Goal: Task Accomplishment & Management: Manage account settings

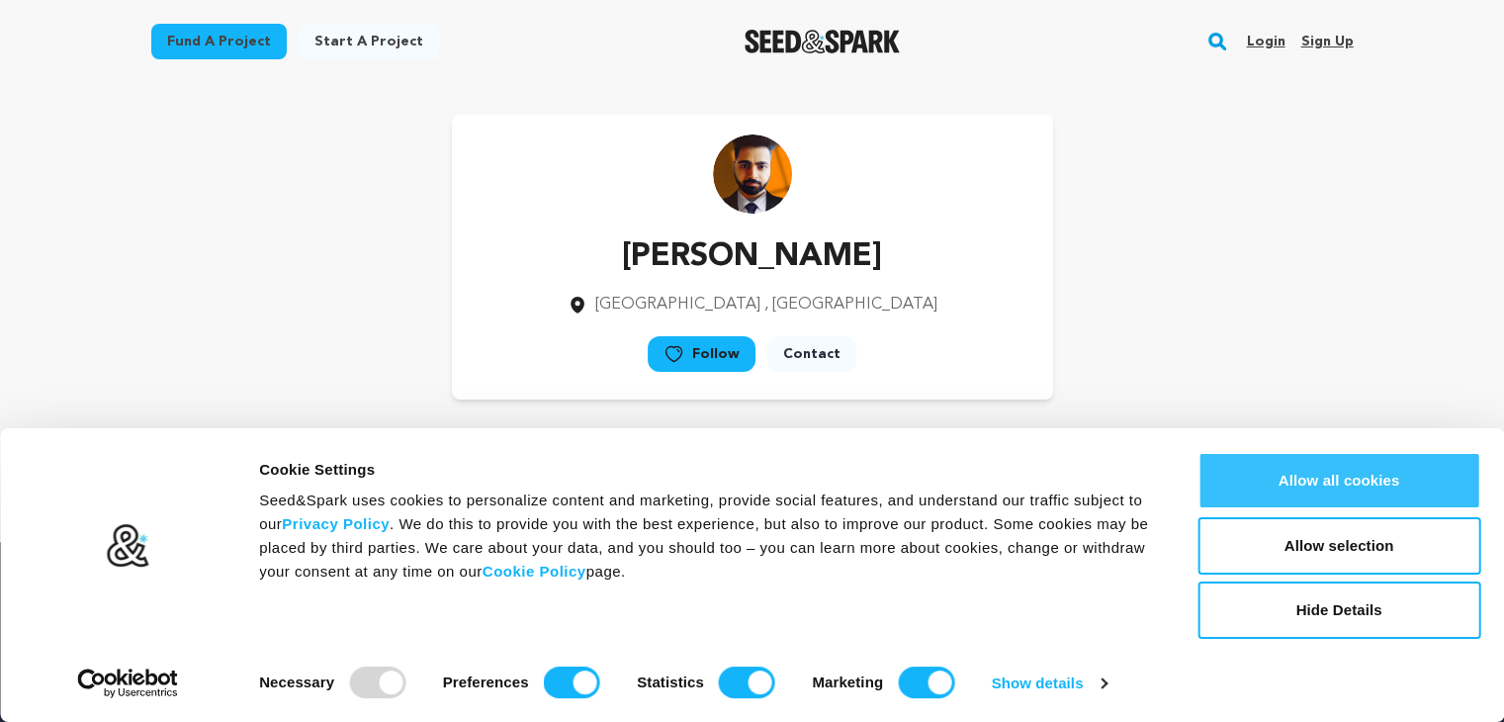
click at [1303, 474] on button "Allow all cookies" at bounding box center [1339, 480] width 283 height 57
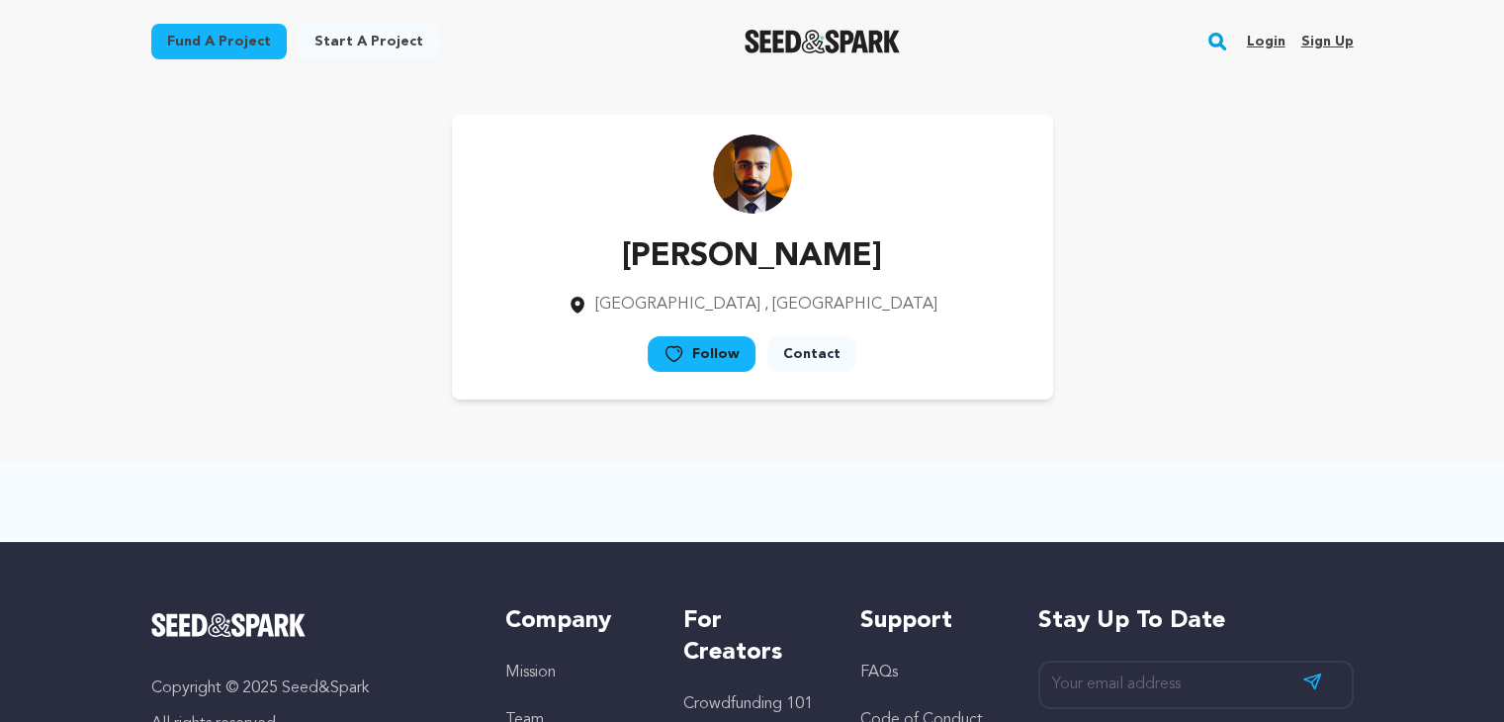
click at [842, 349] on link "Contact" at bounding box center [811, 354] width 89 height 36
click at [1329, 41] on link "Sign up" at bounding box center [1326, 42] width 52 height 32
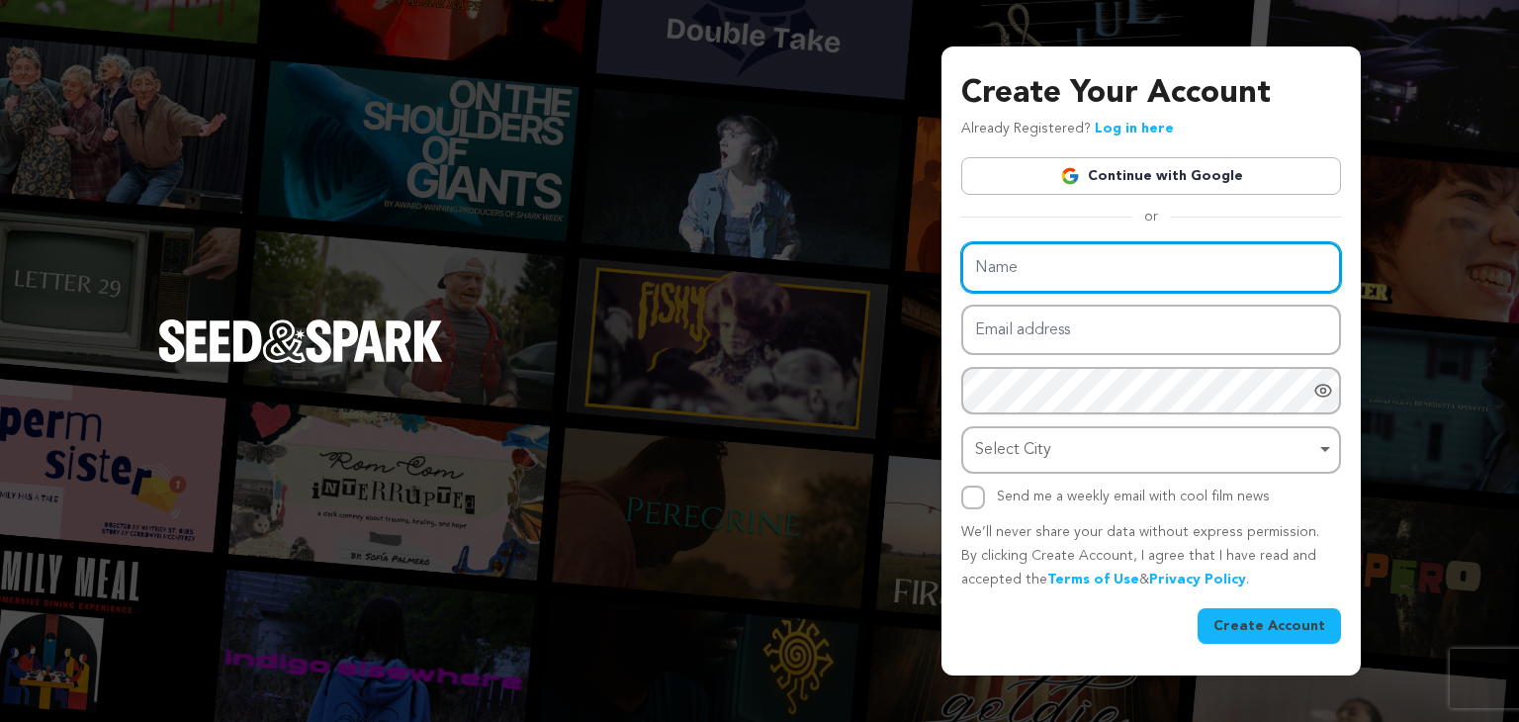
click at [1004, 273] on input "Name" at bounding box center [1151, 267] width 380 height 50
type input "[PERSON_NAME]"
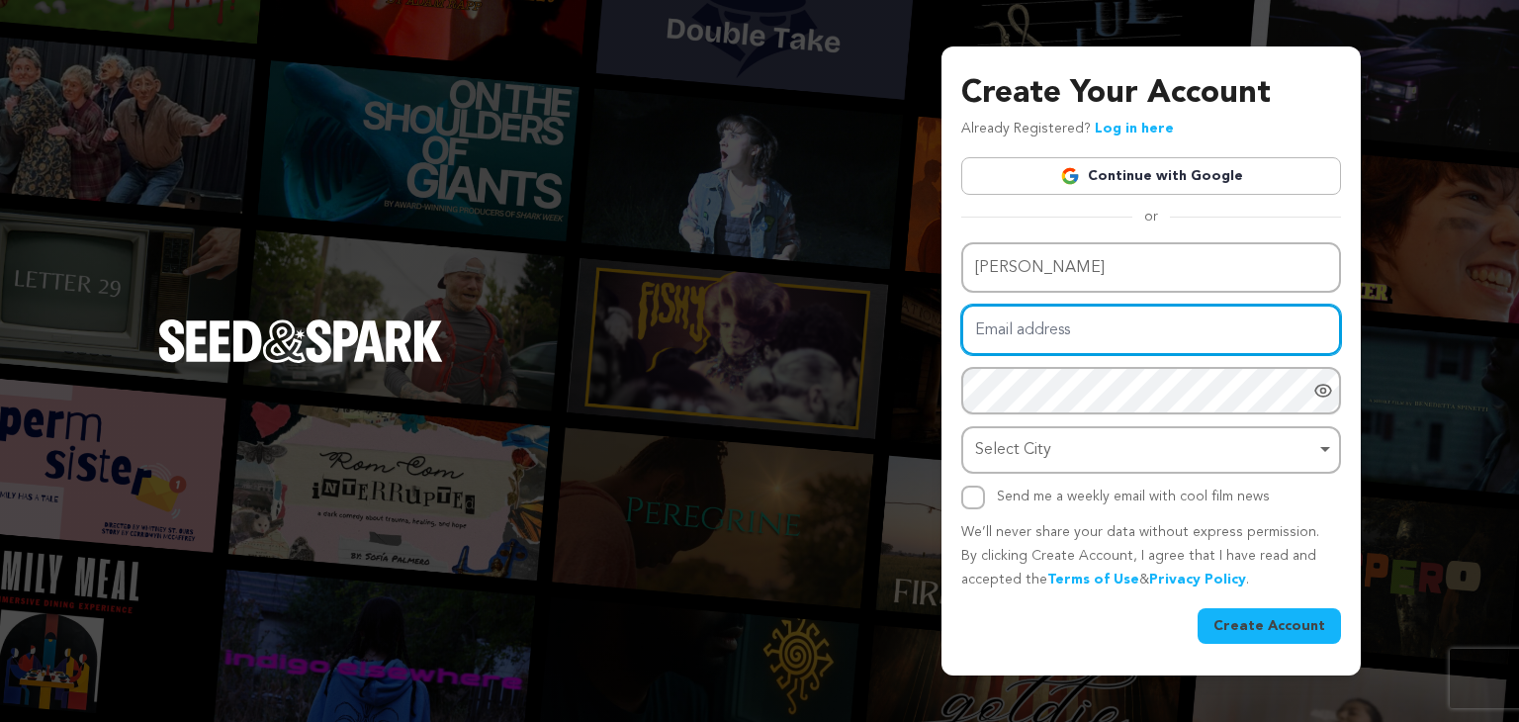
click at [1024, 337] on input "Email address" at bounding box center [1151, 330] width 380 height 50
type input "robinrewartour@gmail.com"
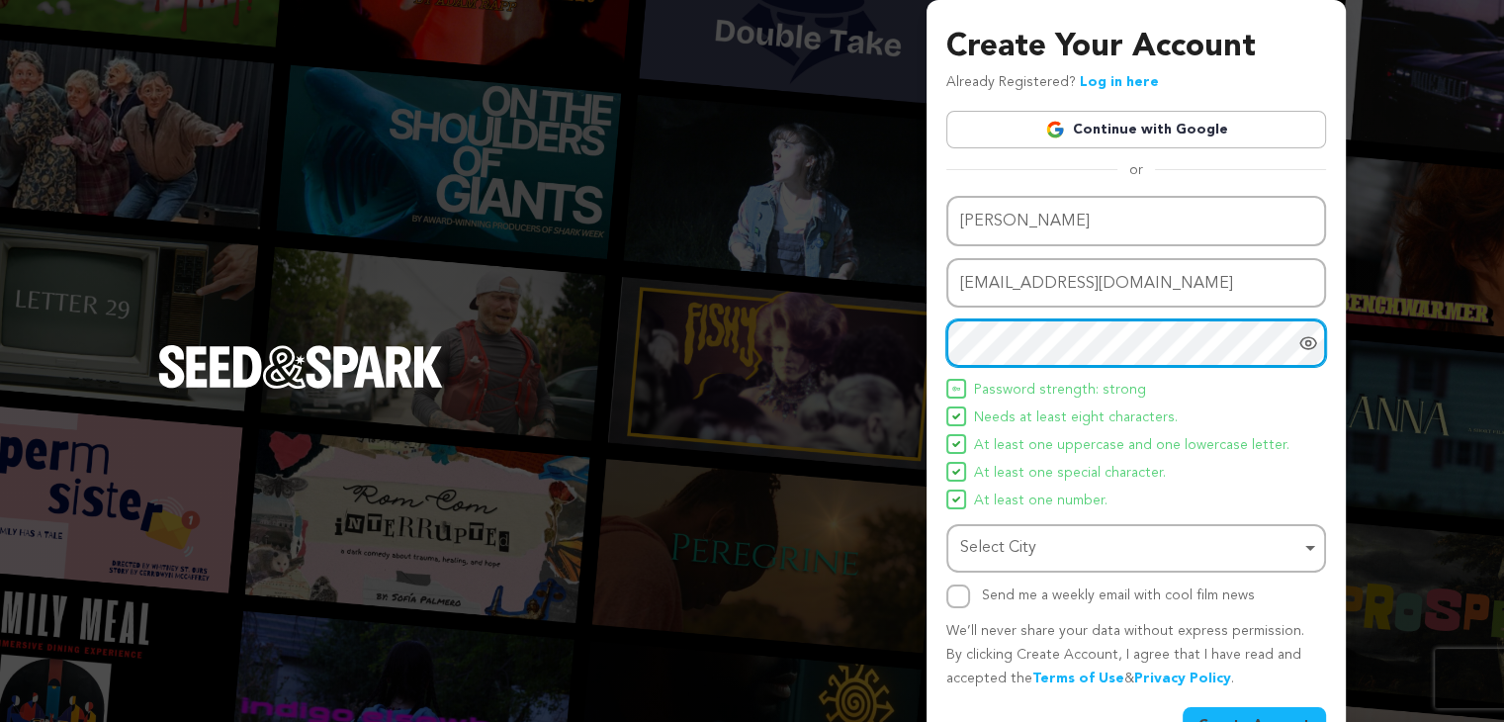
click at [1021, 547] on div "Select City Remove item" at bounding box center [1130, 548] width 340 height 29
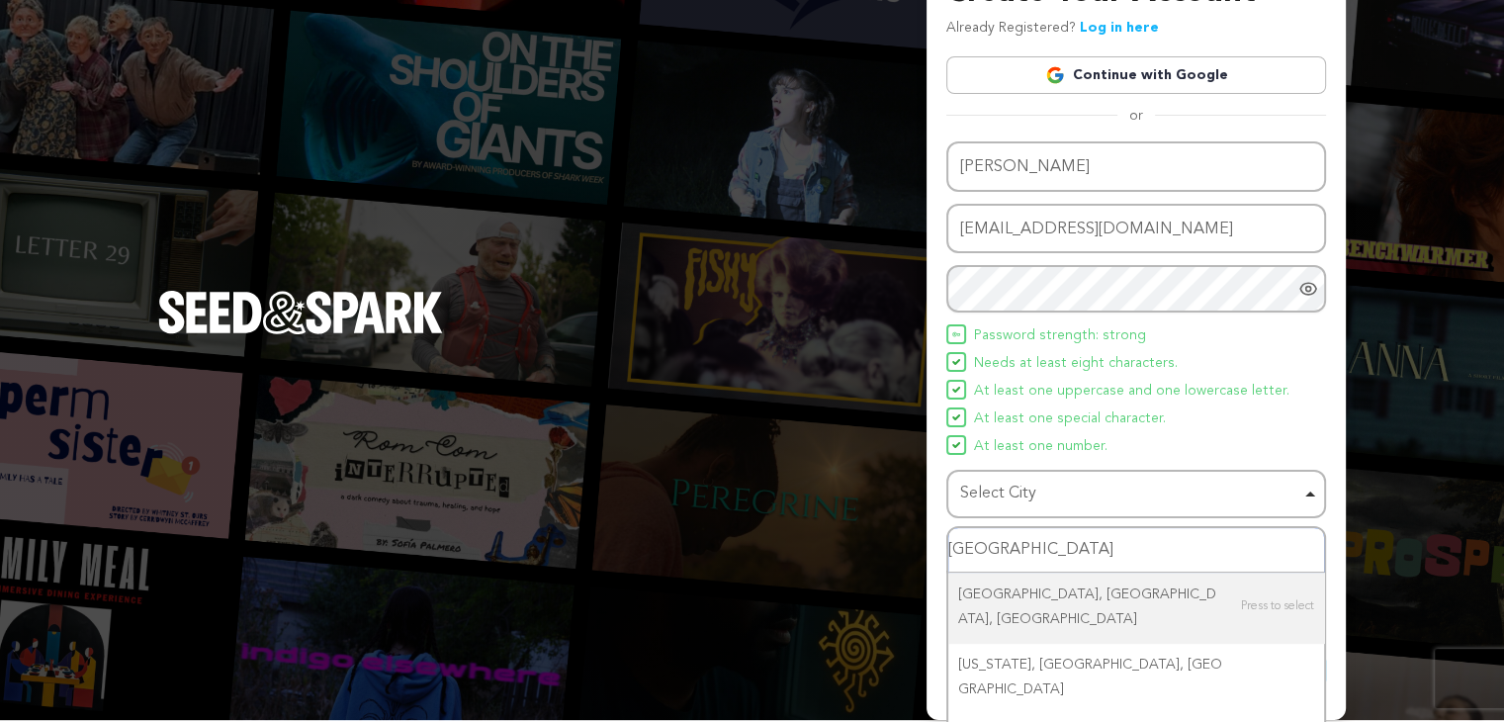
scroll to position [83, 0]
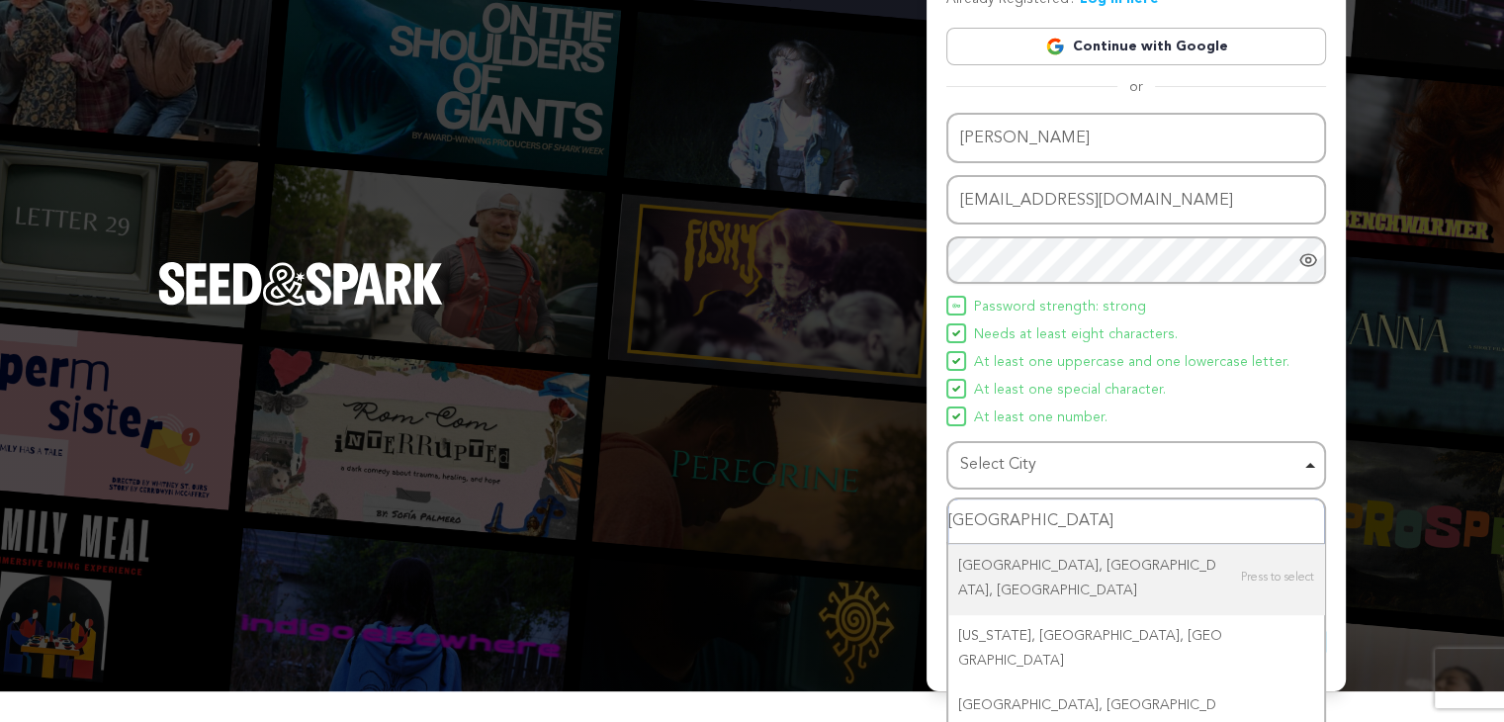
click at [1052, 522] on input "Dubai" at bounding box center [1136, 521] width 376 height 45
type input "Dubai"
click at [1426, 504] on div "Create Your Account Already Registered? Log in here Continue with Google or eyJ…" at bounding box center [752, 304] width 1504 height 774
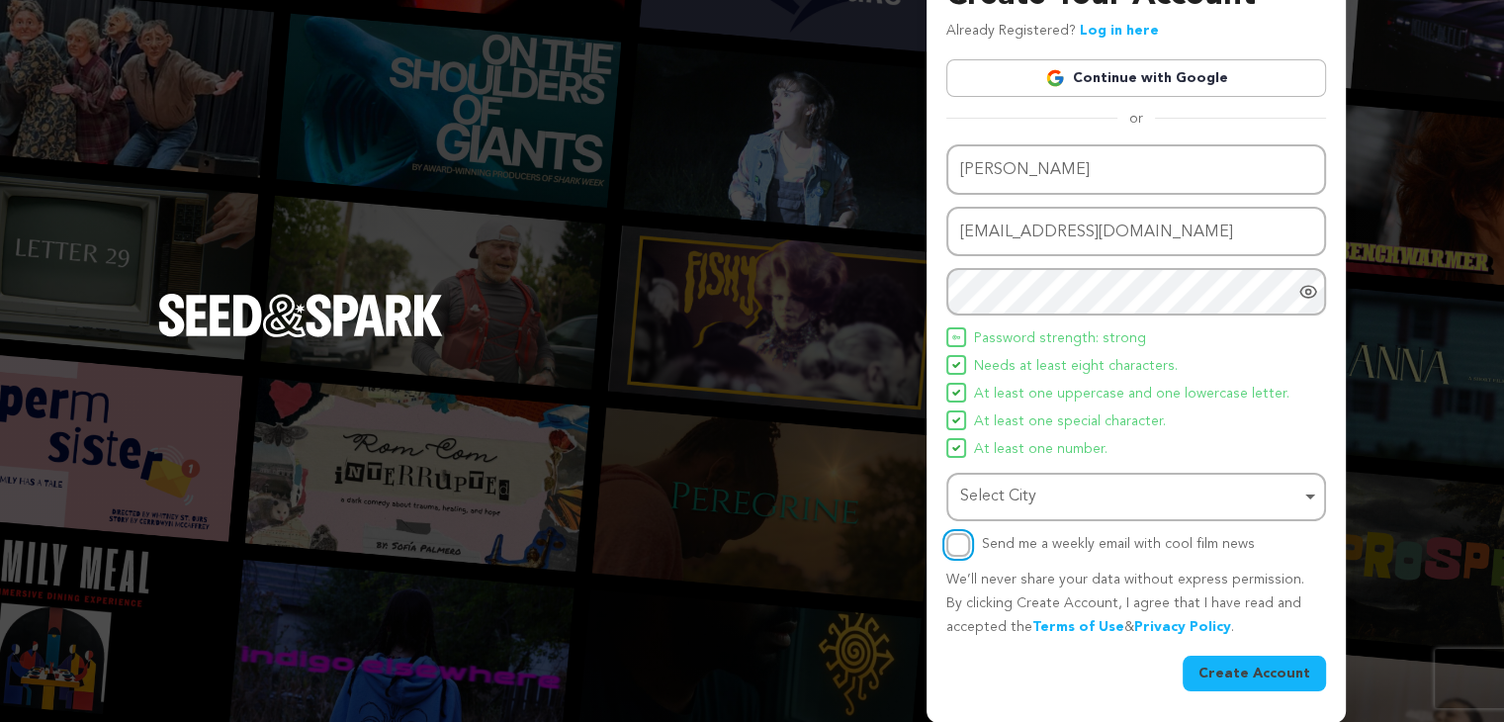
click at [957, 546] on input "Send me a weekly email with cool film news" at bounding box center [958, 545] width 24 height 24
click at [961, 541] on input "Send me a weekly email with cool film news" at bounding box center [958, 545] width 24 height 24
checkbox input "false"
click at [1242, 670] on button "Create Account" at bounding box center [1254, 674] width 143 height 36
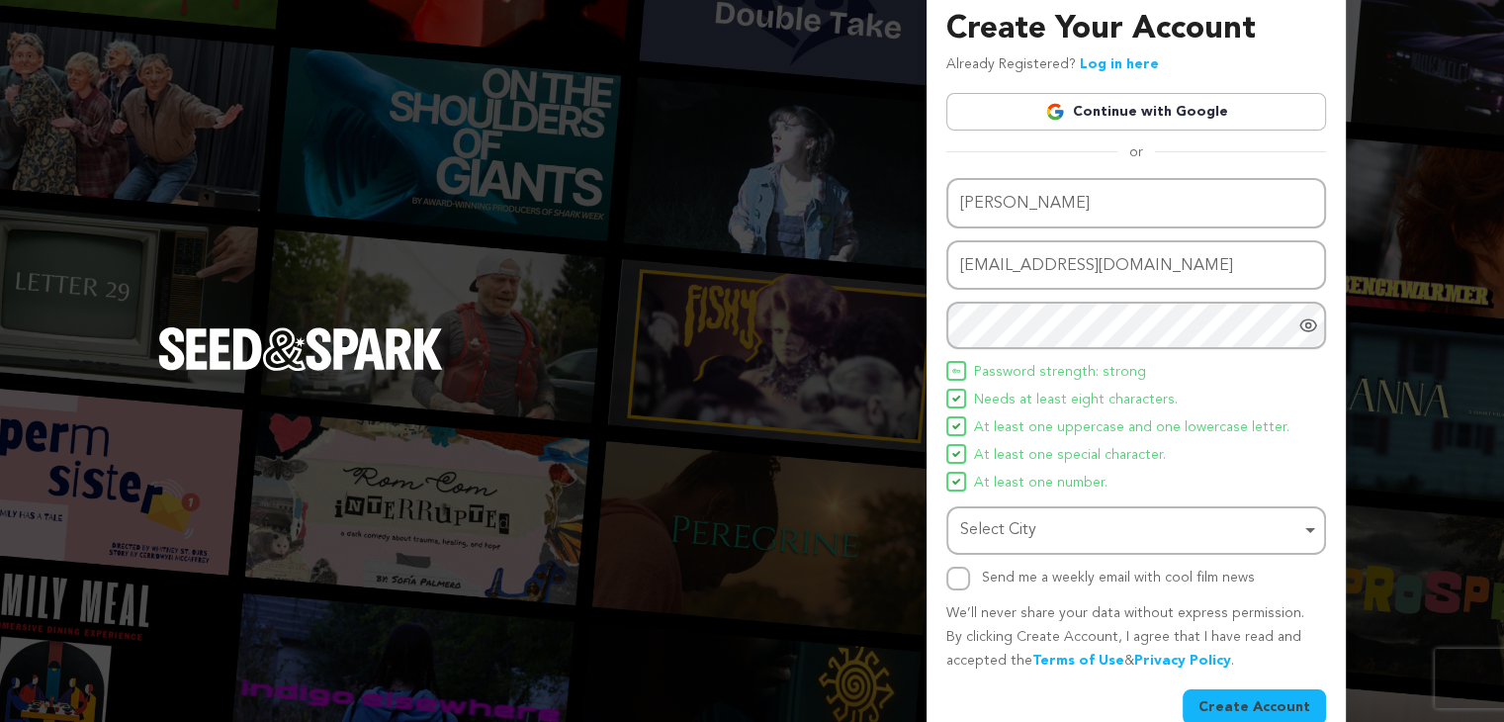
scroll to position [0, 0]
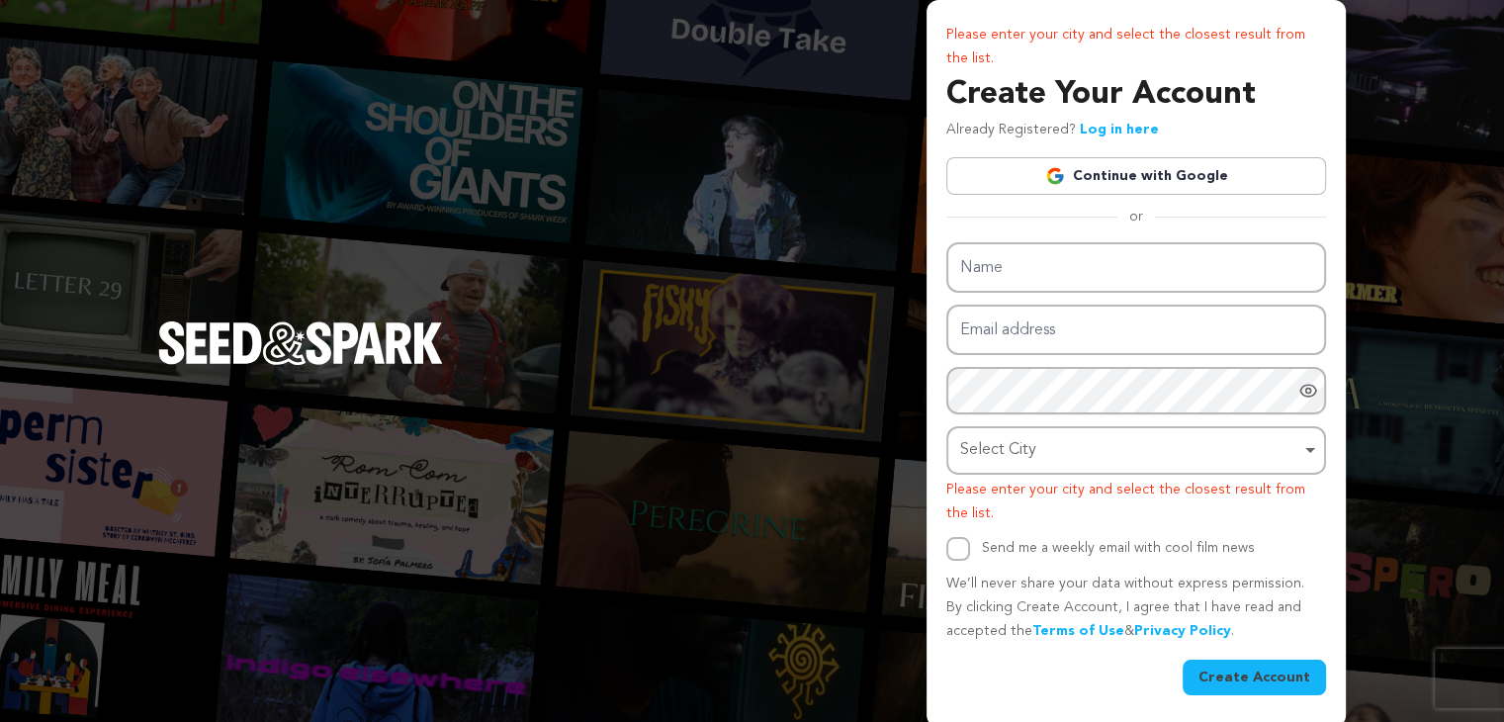
click at [1100, 177] on link "Continue with Google" at bounding box center [1136, 176] width 380 height 38
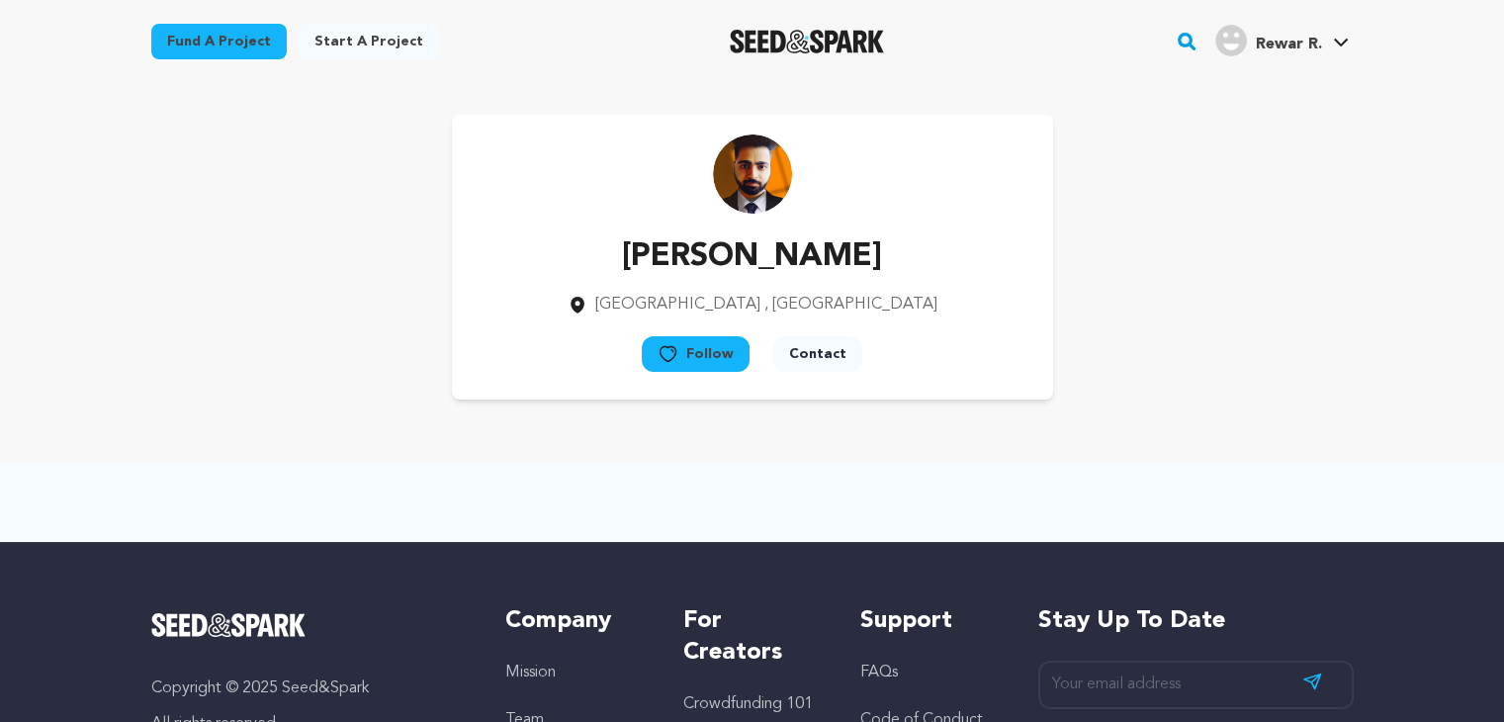
click at [1283, 48] on span "Rewar R." at bounding box center [1288, 45] width 66 height 16
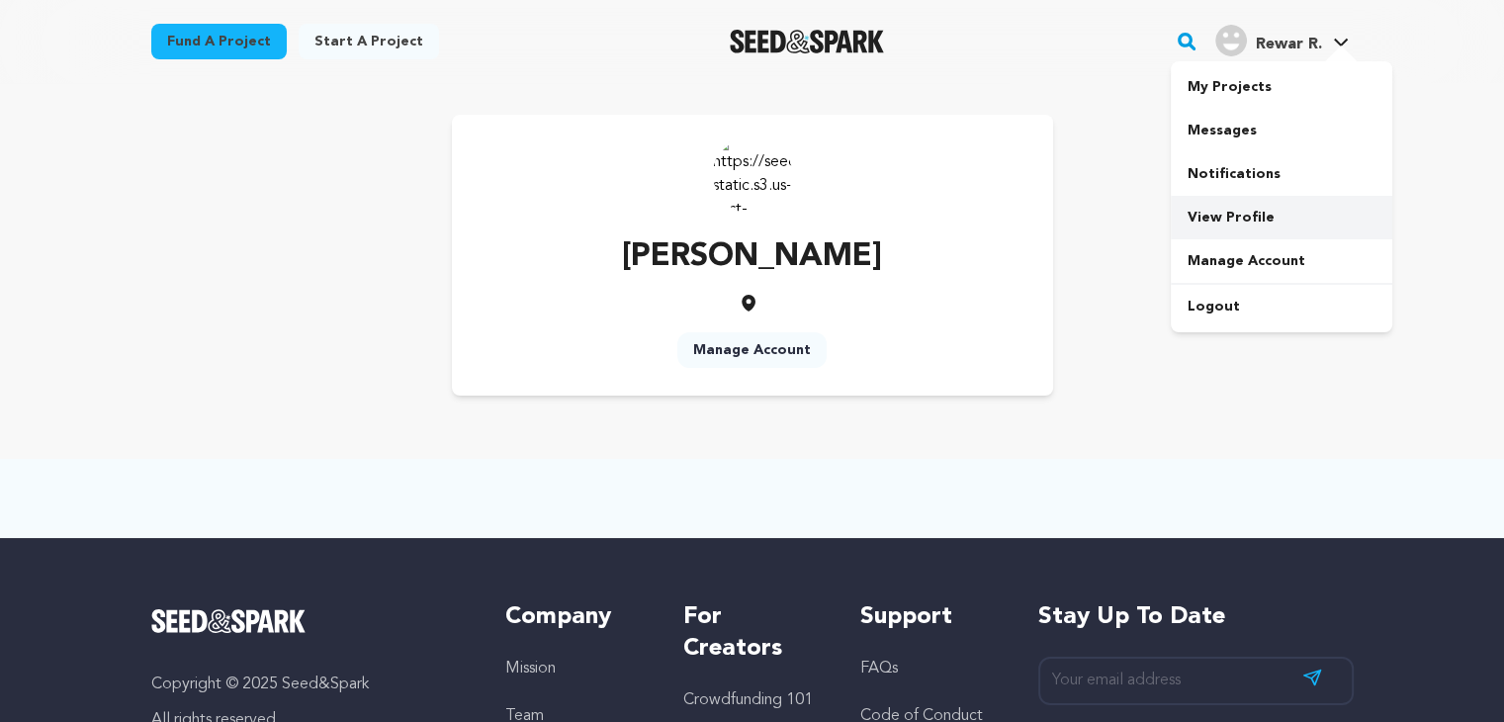
click at [1214, 213] on link "View Profile" at bounding box center [1282, 218] width 222 height 44
click at [773, 345] on link "Manage Account" at bounding box center [751, 350] width 149 height 36
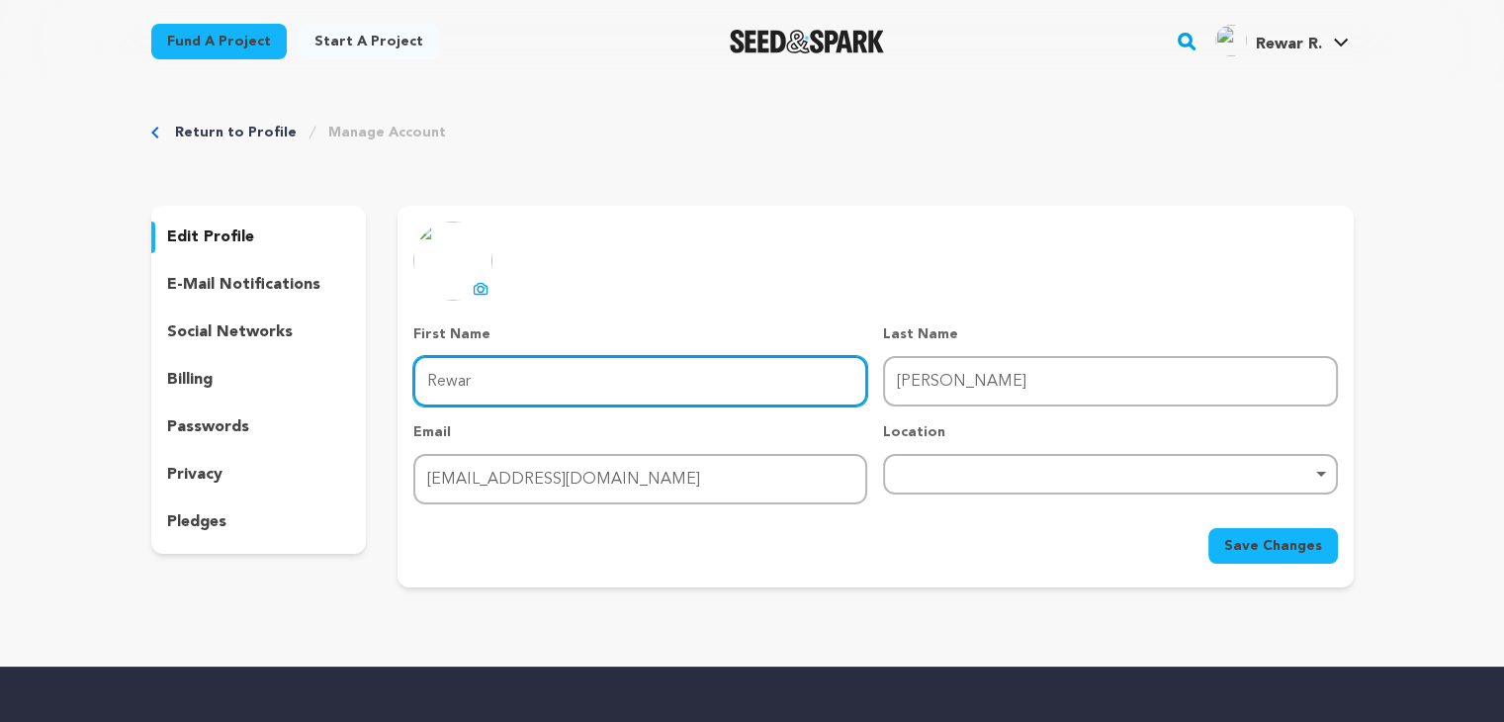
click at [504, 377] on input "Rewar" at bounding box center [640, 381] width 454 height 50
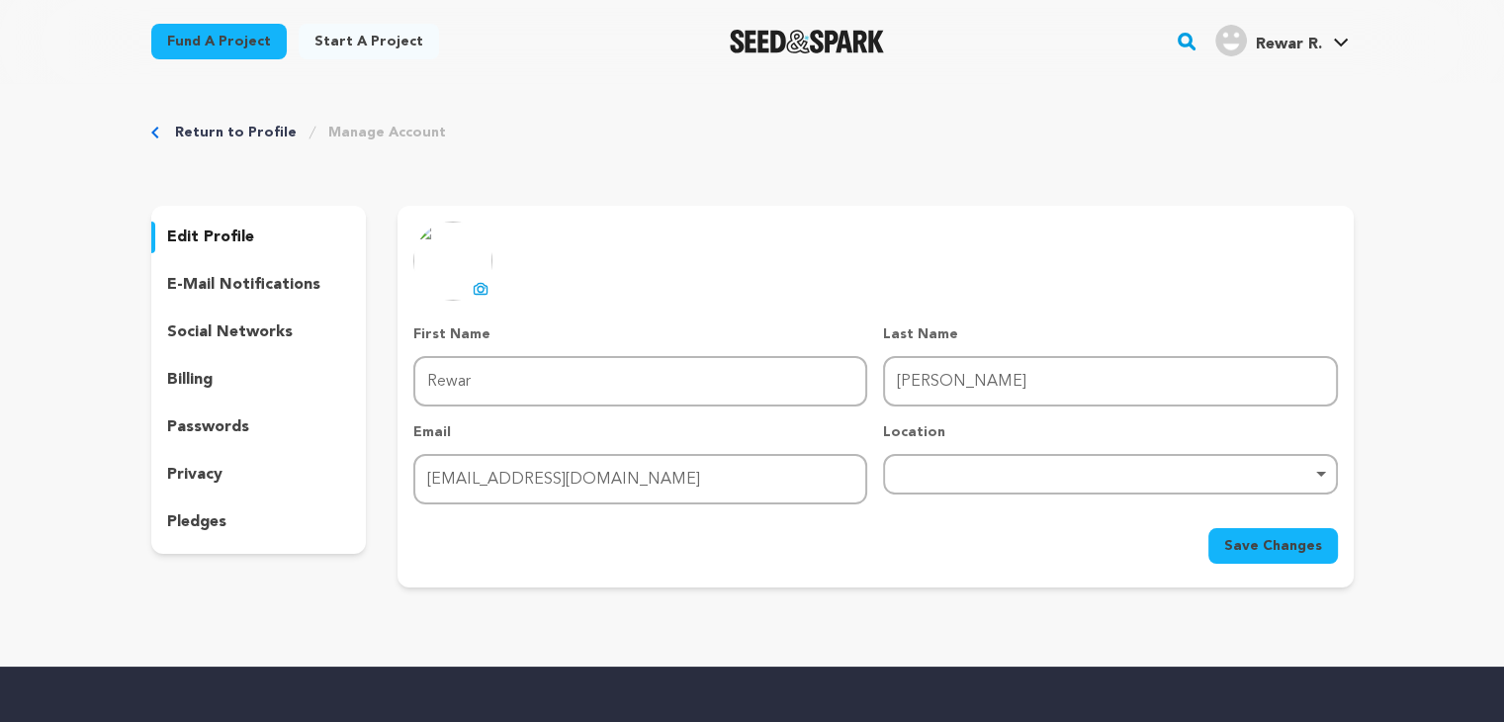
click at [227, 329] on p "social networks" at bounding box center [230, 332] width 126 height 24
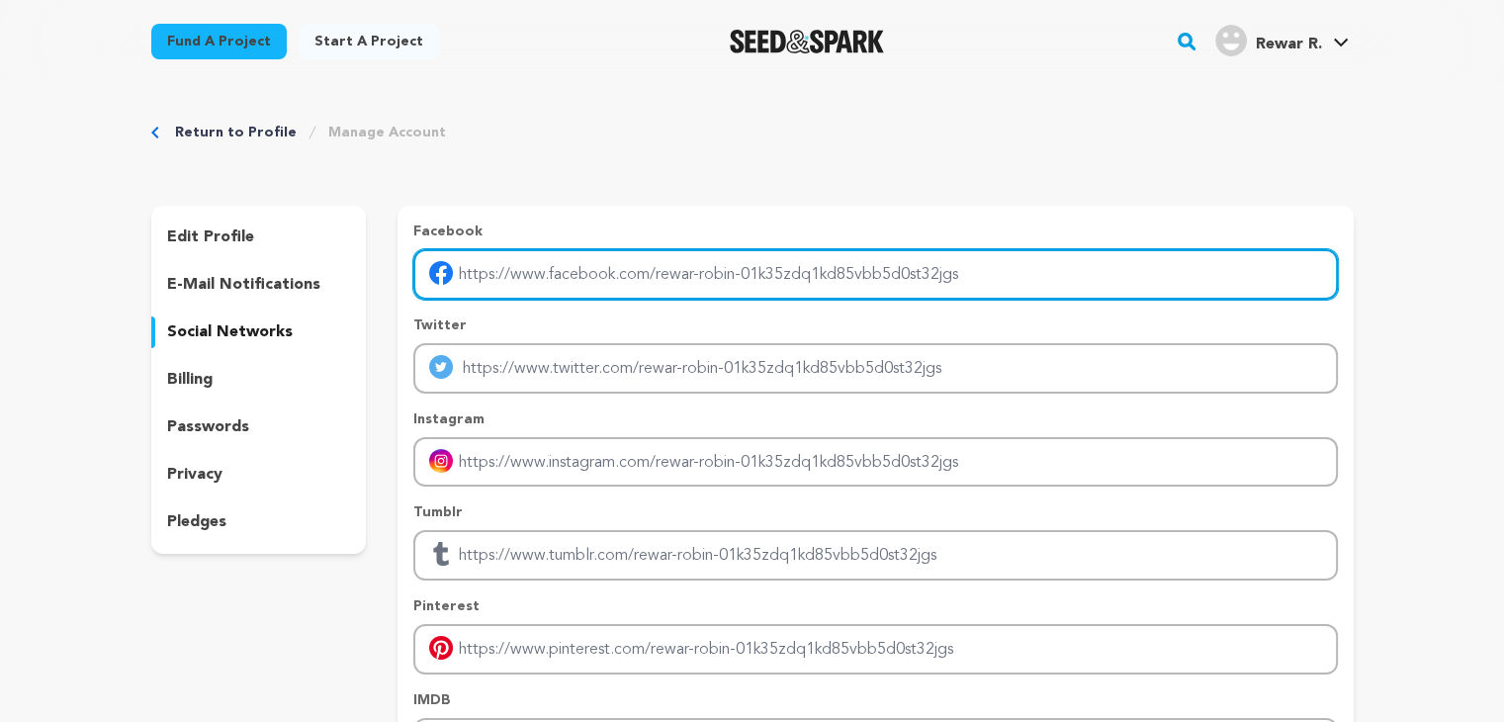
click at [637, 277] on input "Enter facebook profile link" at bounding box center [875, 274] width 924 height 50
paste input "https://www.facebook.com/bookmybookings/"
type input "https://www.facebook.com/bookmybookings/"
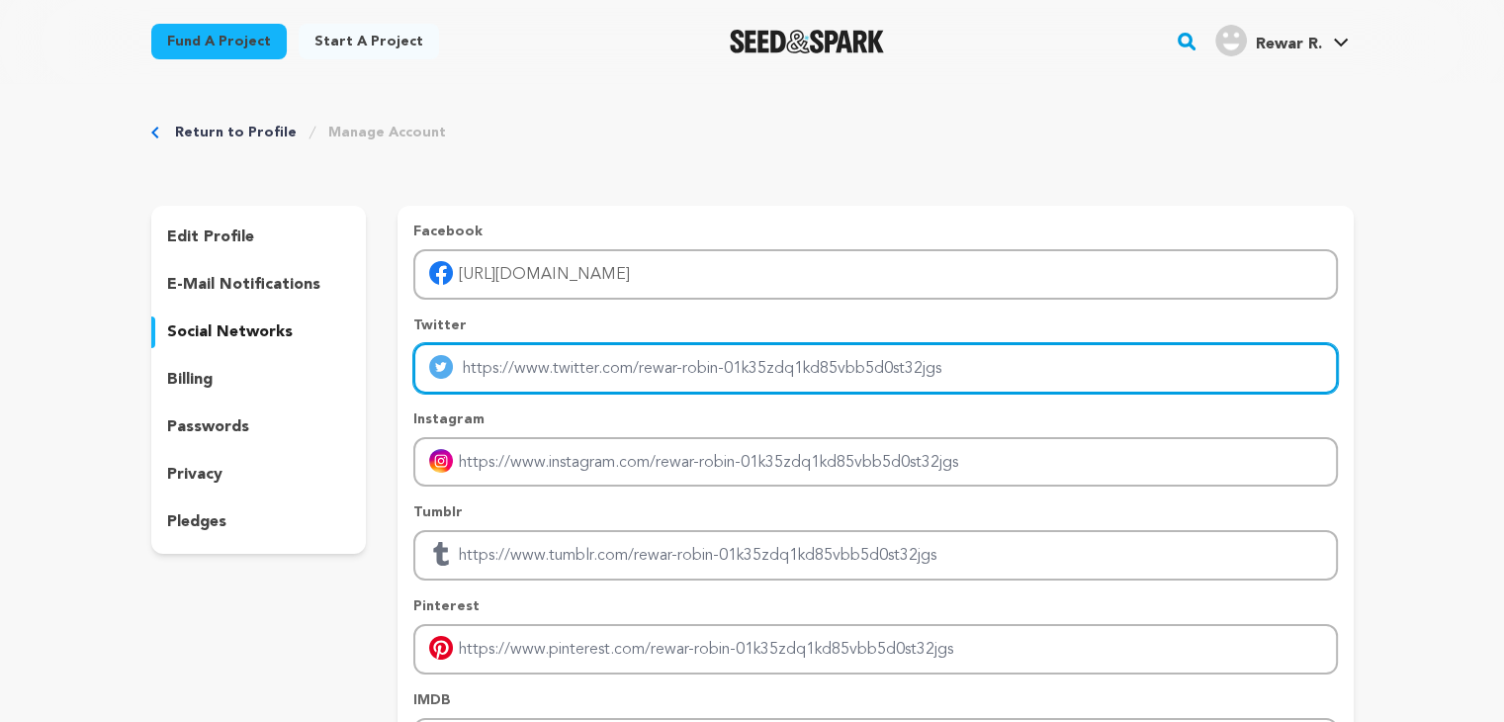
click at [567, 369] on input "Enter twitter profile link" at bounding box center [875, 368] width 924 height 50
paste input "https://twitter.com/bookmybookings"
type input "https://twitter.com/bookmybookings"
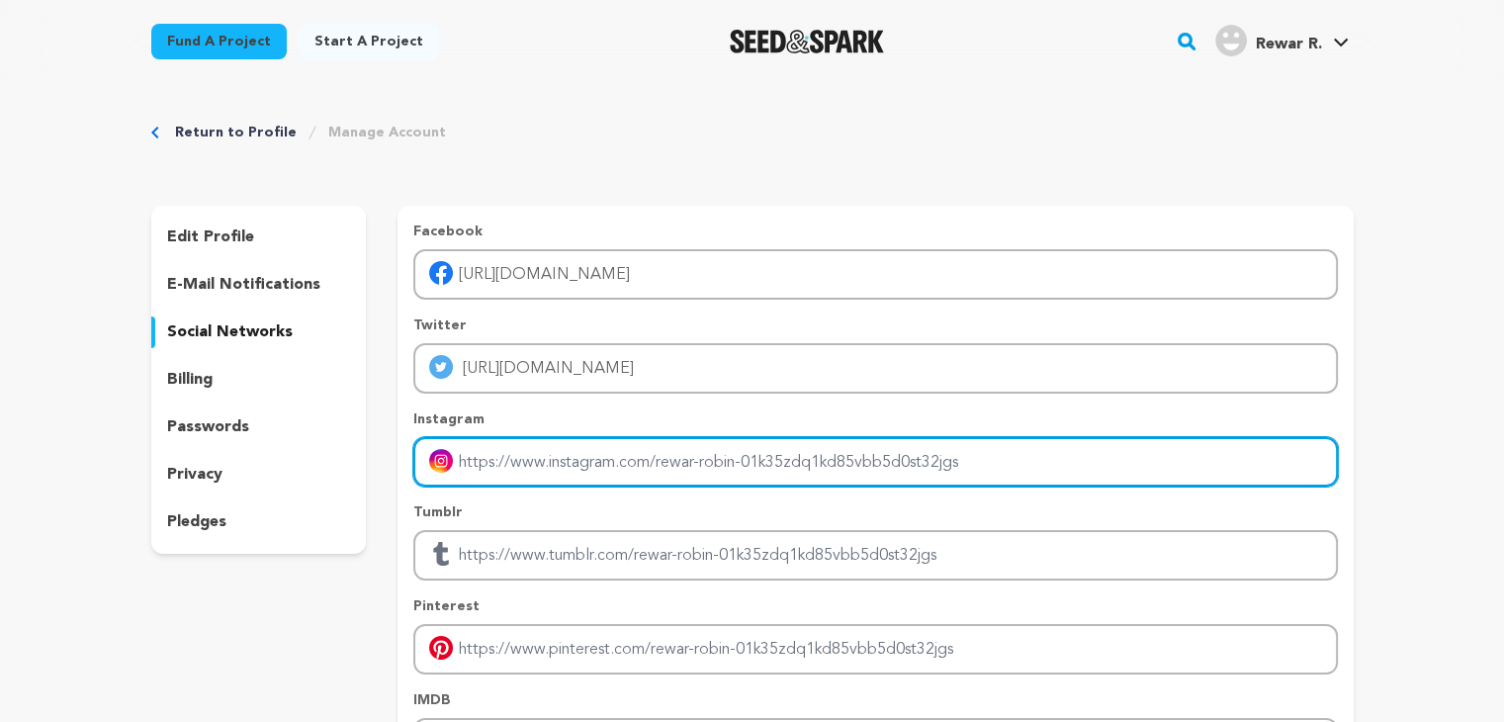
click at [562, 466] on input "Enter instagram handle link" at bounding box center [875, 462] width 924 height 50
paste input "https://www.instagram.com/bookmy.booking/"
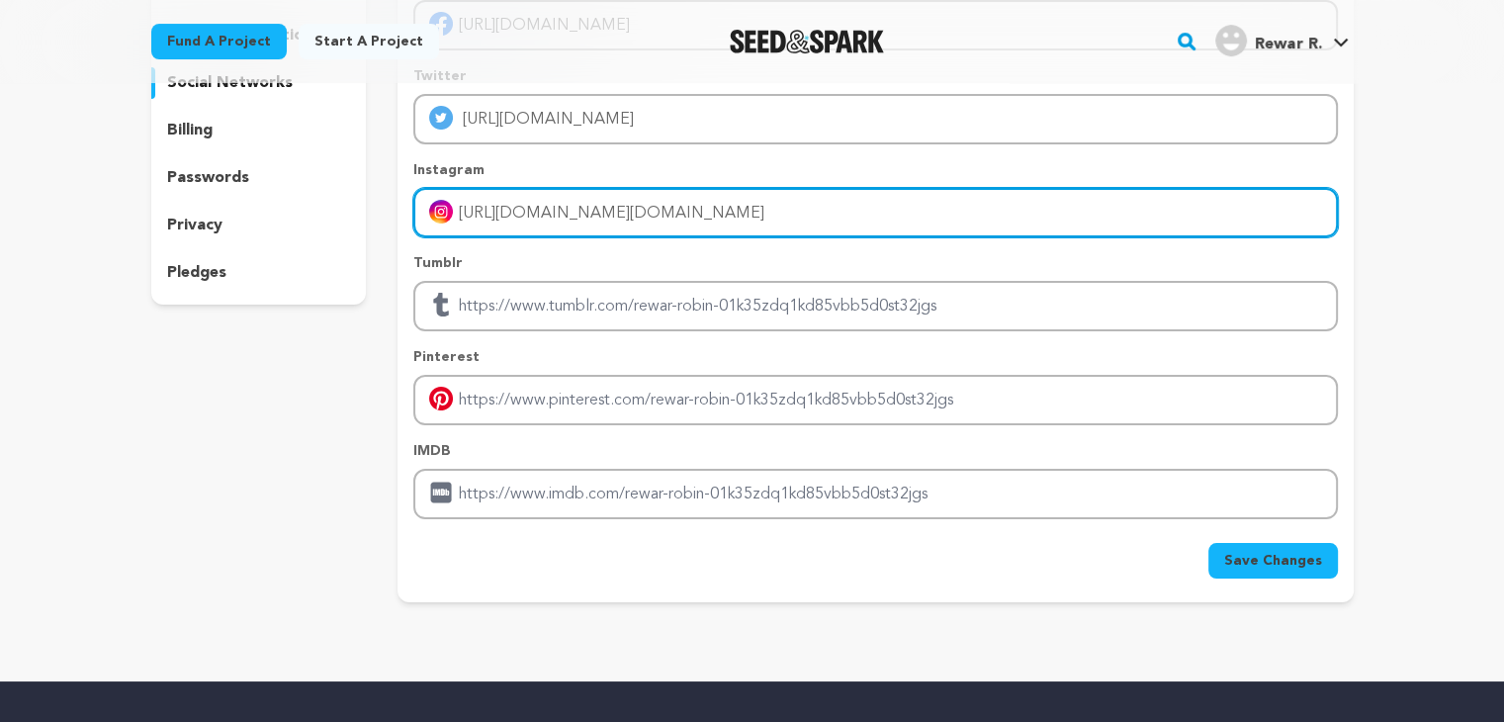
scroll to position [263, 0]
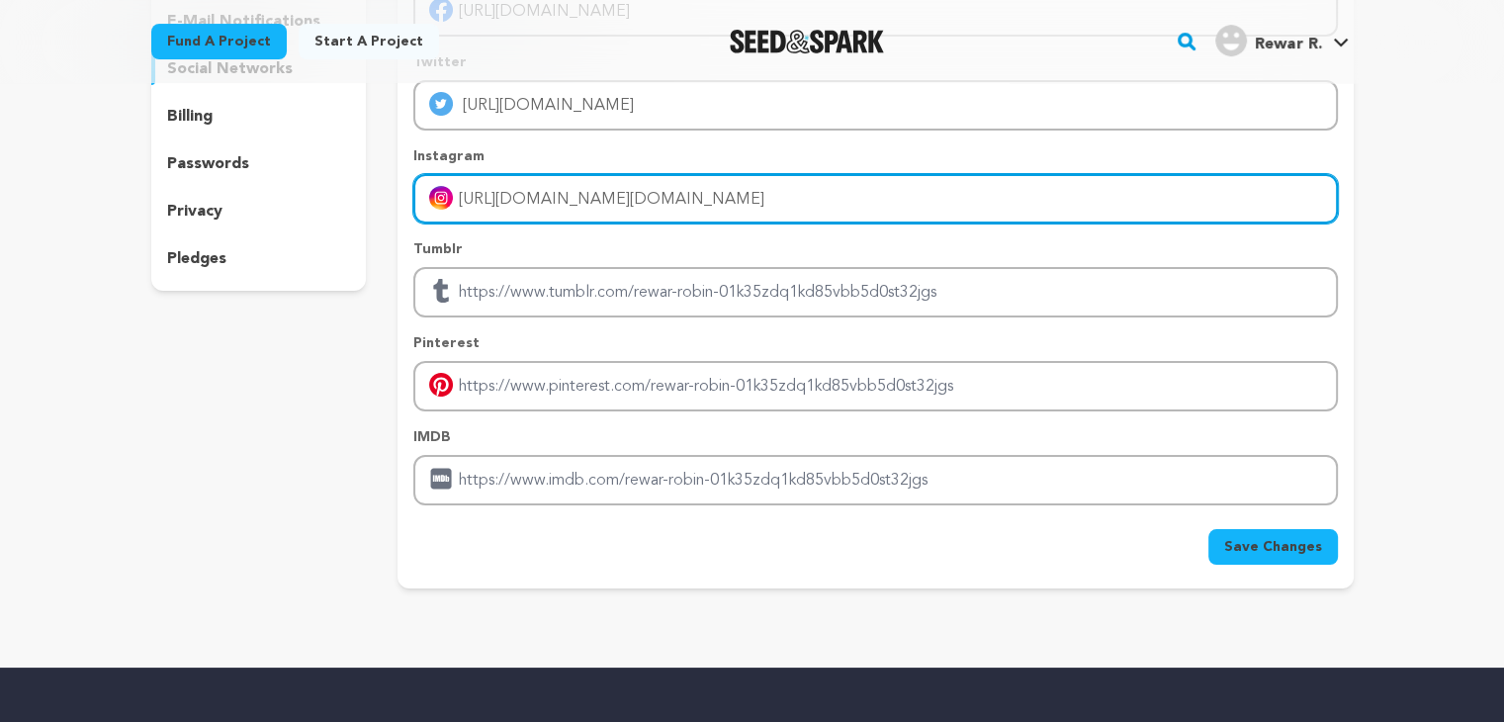
type input "[URL][DOMAIN_NAME][DOMAIN_NAME]"
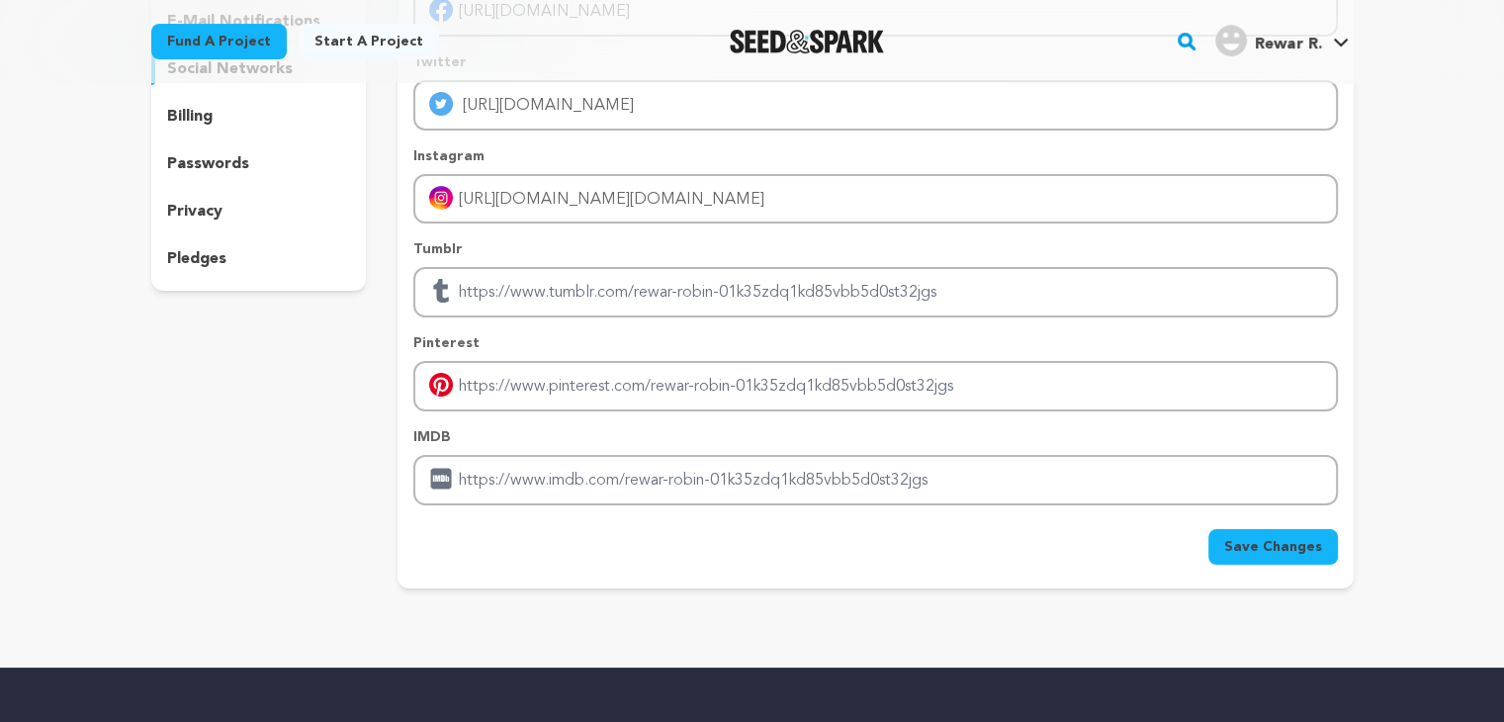
click at [1296, 543] on span "Save Changes" at bounding box center [1273, 547] width 98 height 20
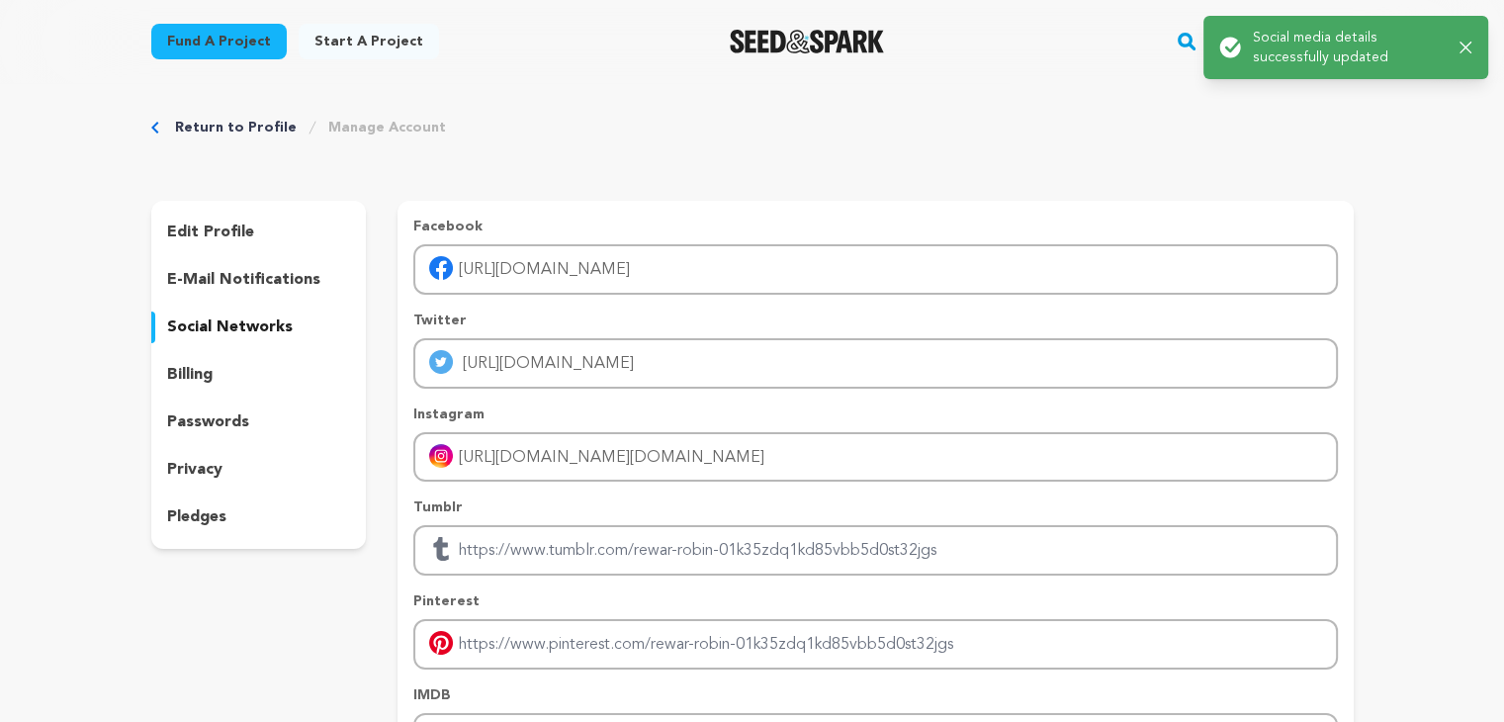
scroll to position [0, 0]
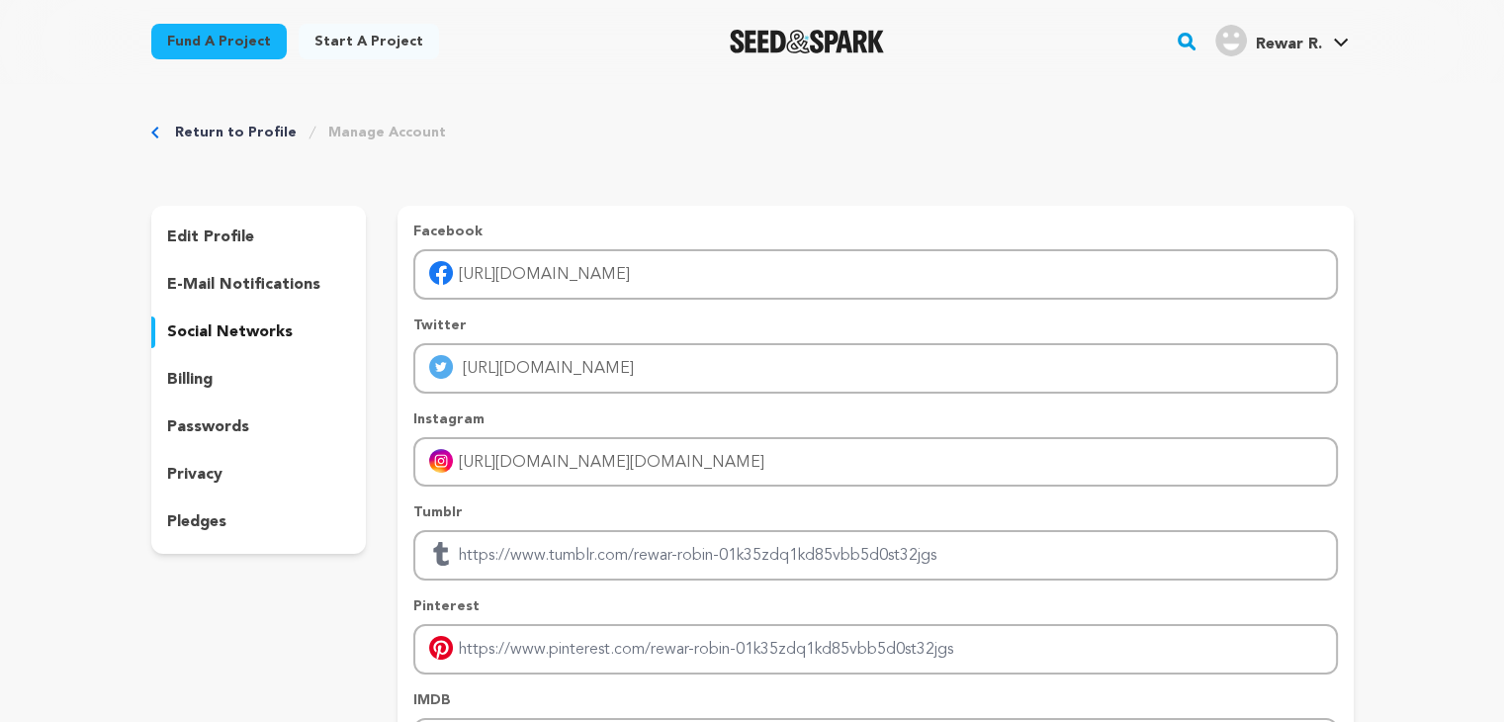
click at [225, 239] on p "edit profile" at bounding box center [210, 237] width 87 height 24
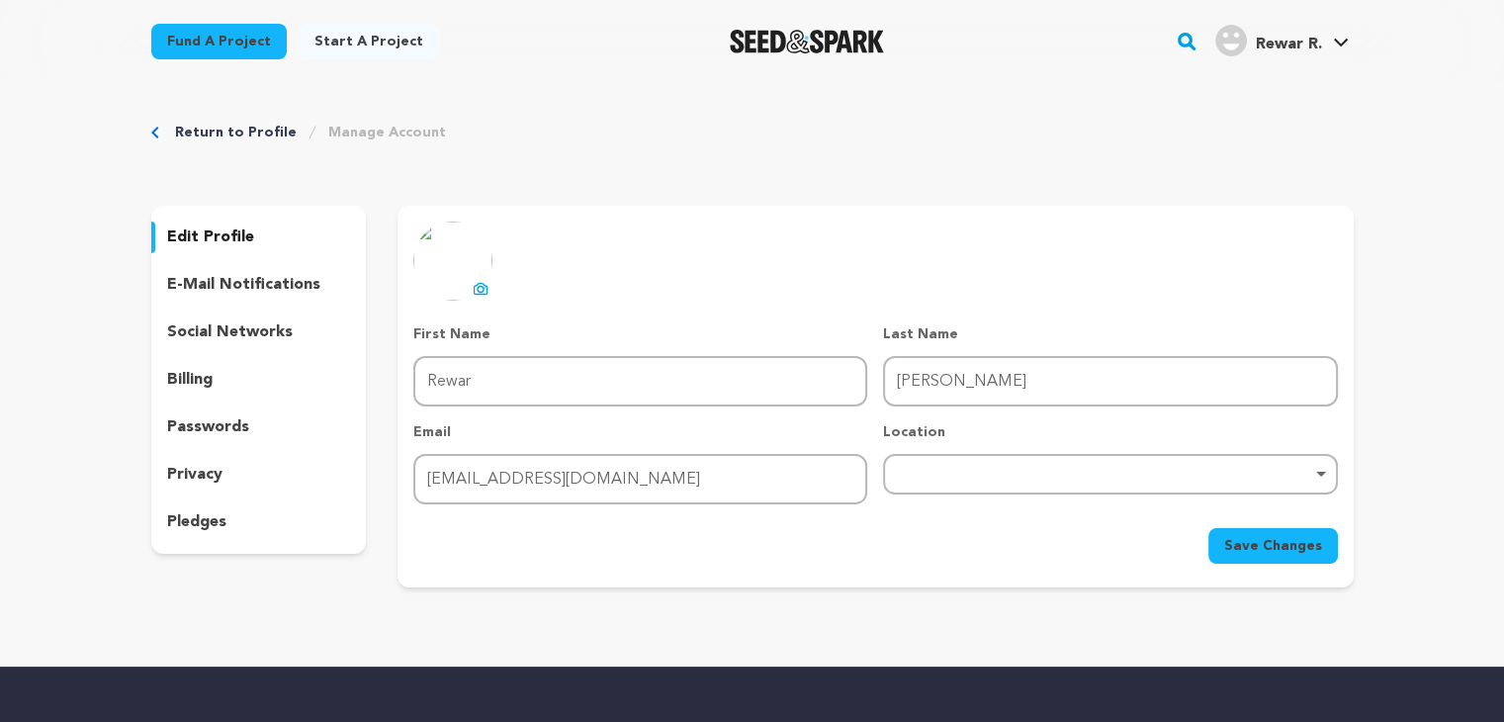
click at [463, 270] on img at bounding box center [452, 261] width 79 height 79
click at [481, 285] on icon at bounding box center [481, 289] width 16 height 16
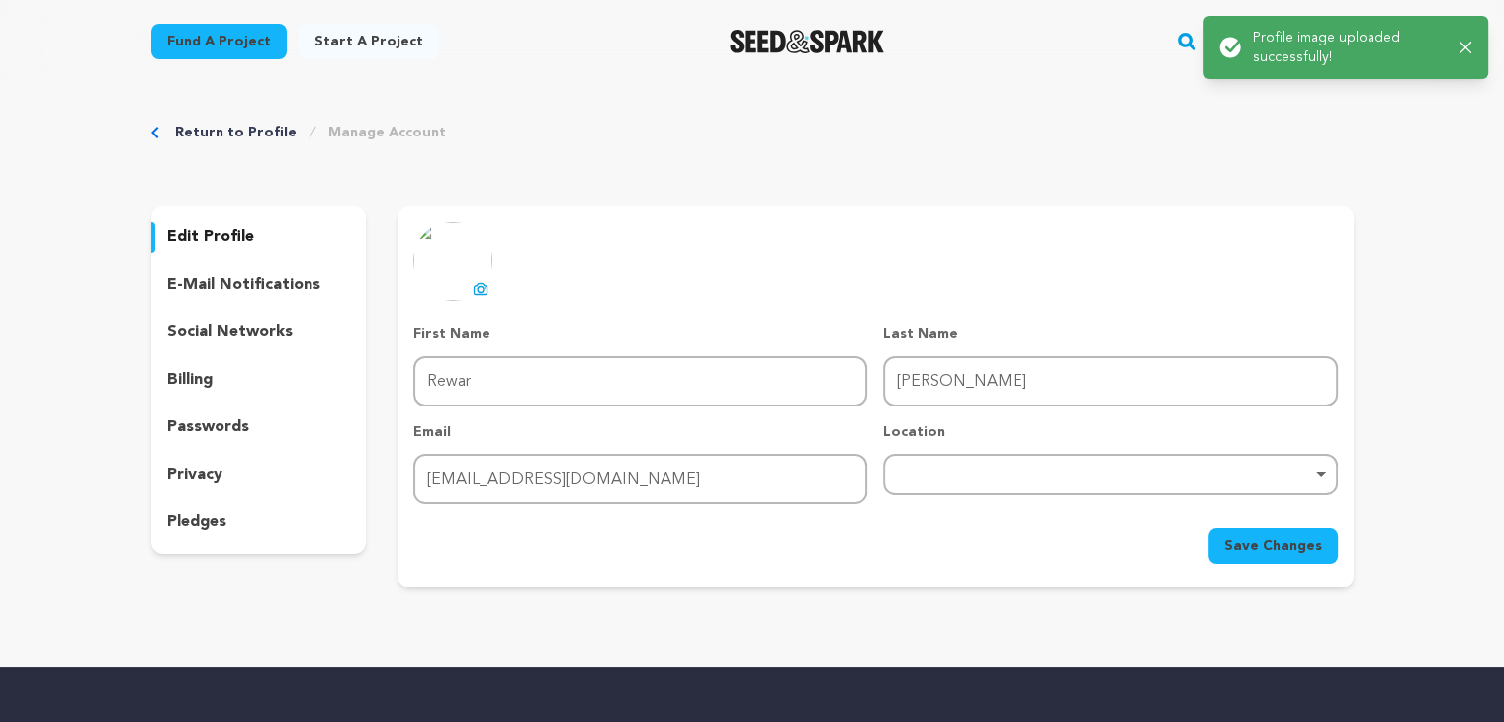
click at [1290, 536] on span "Save Changes" at bounding box center [1273, 546] width 98 height 20
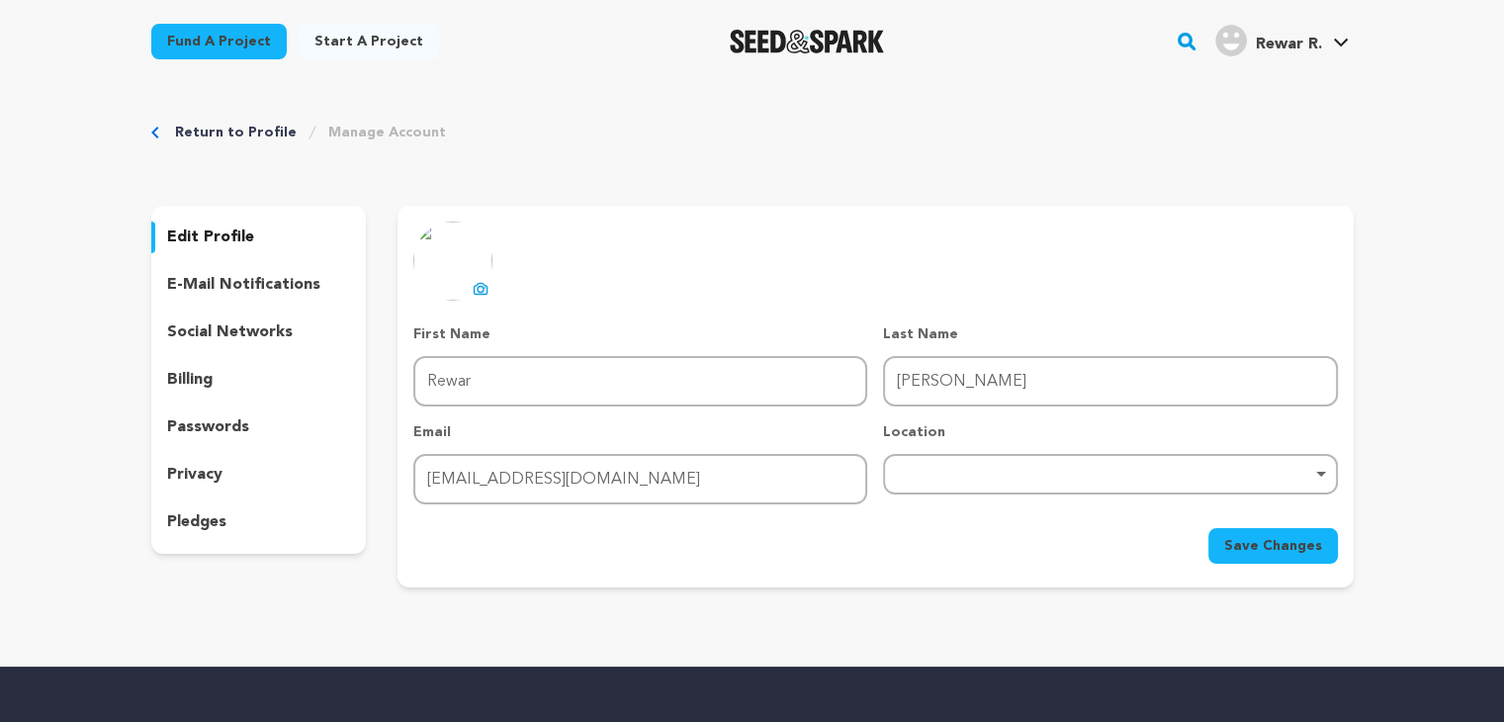
click at [224, 329] on p "social networks" at bounding box center [230, 332] width 126 height 24
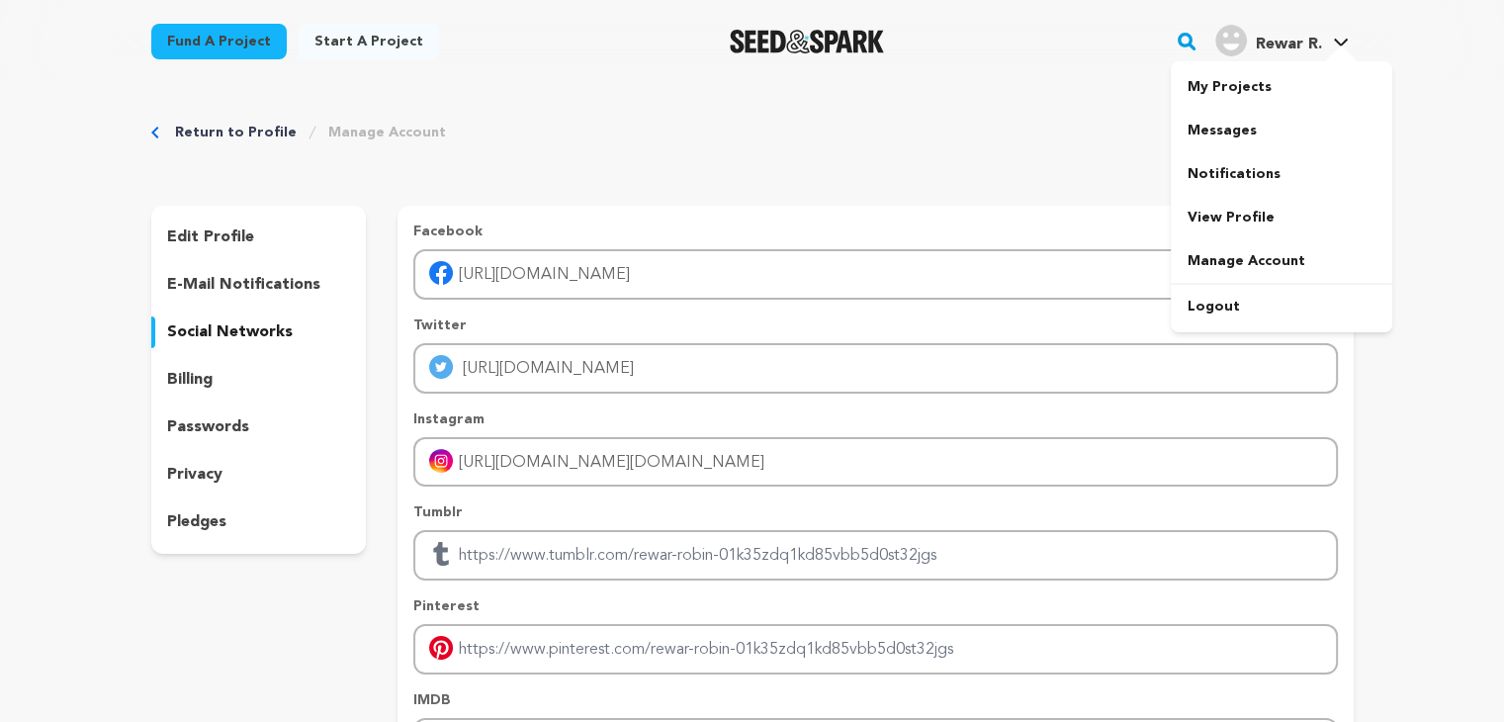
click at [1278, 46] on span "Rewar R." at bounding box center [1288, 45] width 66 height 16
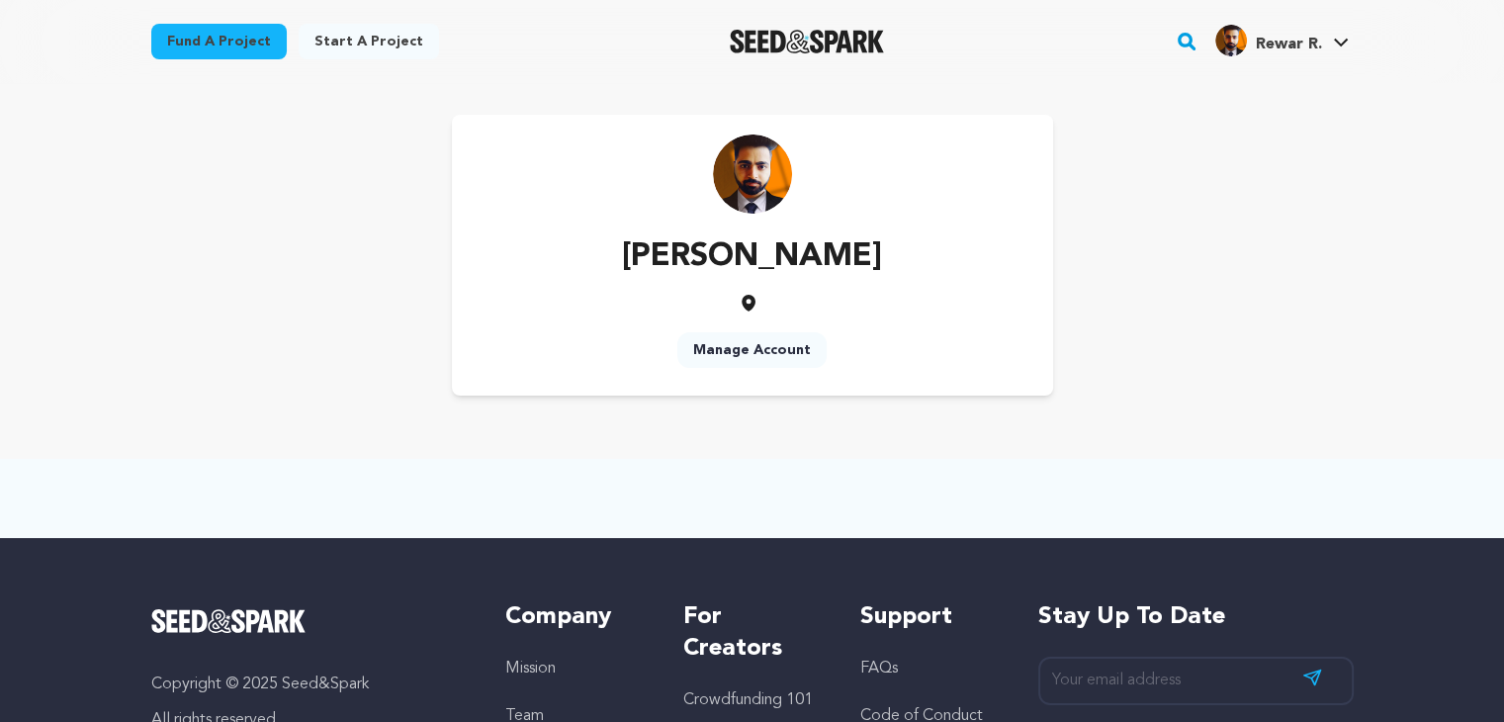
click at [749, 353] on link "Manage Account" at bounding box center [751, 350] width 149 height 36
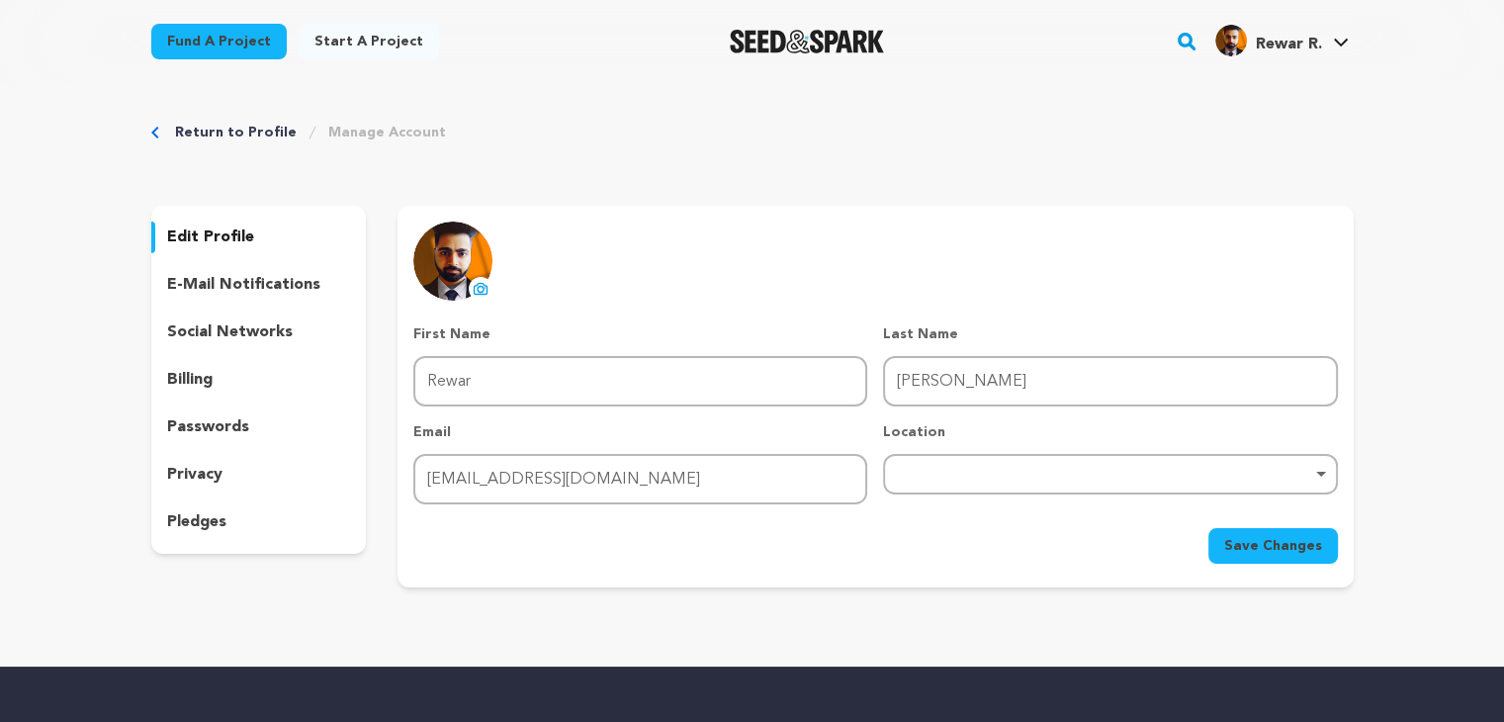
click at [218, 333] on p "social networks" at bounding box center [230, 332] width 126 height 24
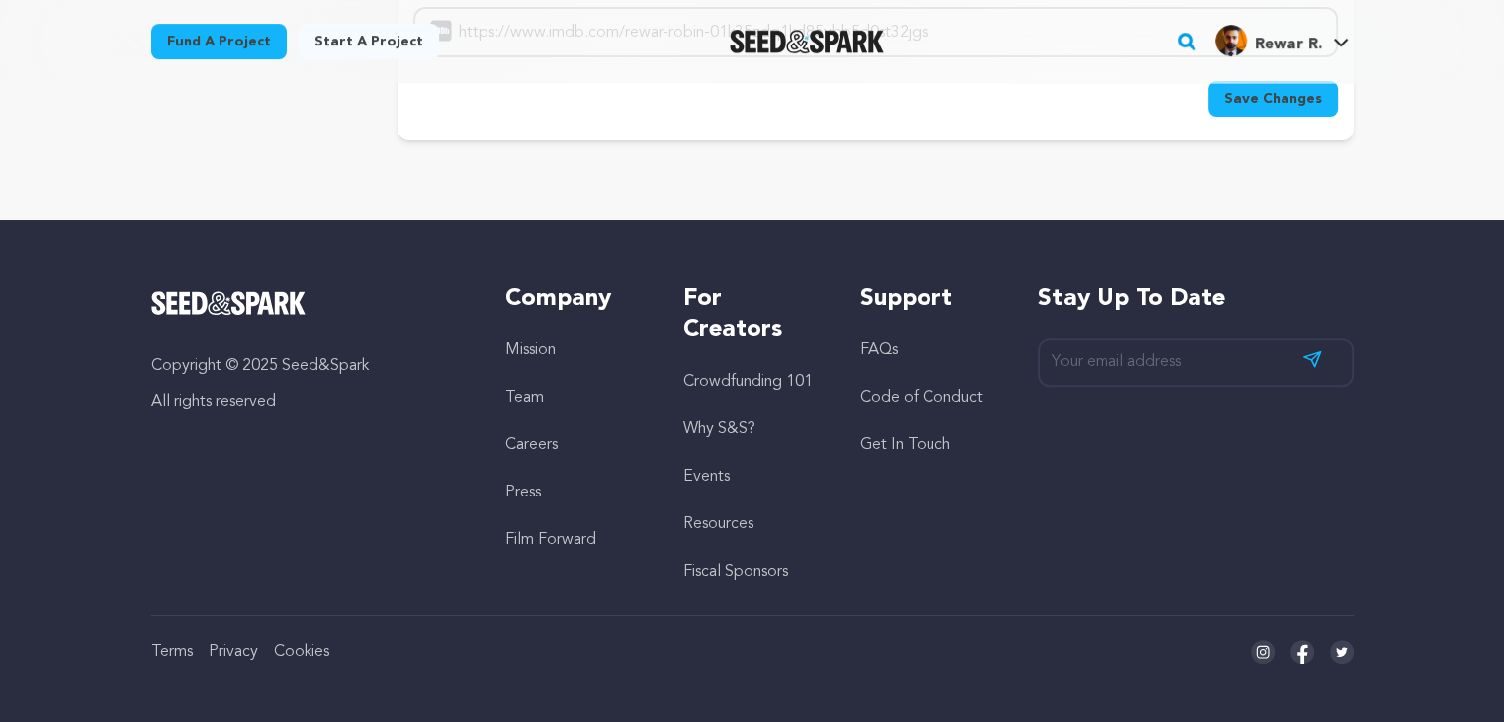
scroll to position [447, 0]
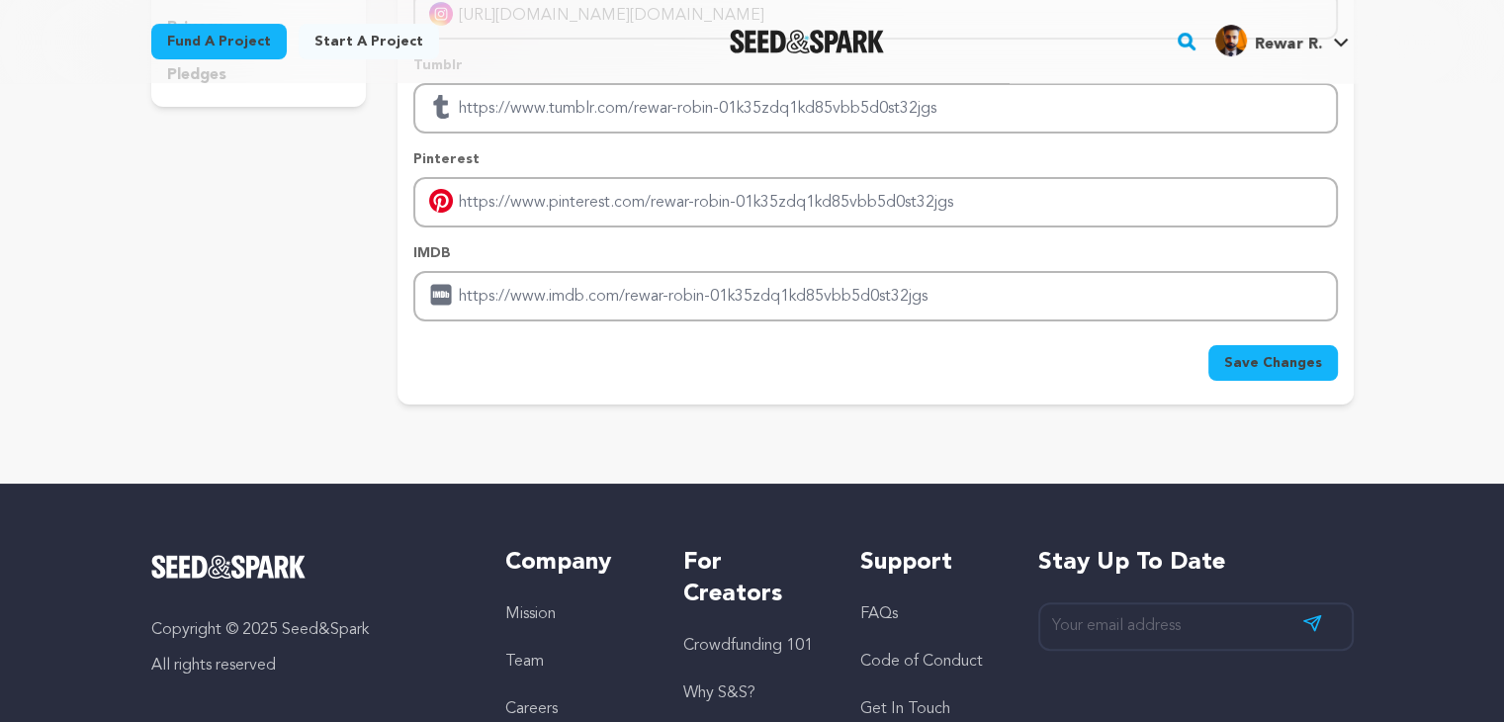
click at [1279, 361] on span "Save Changes" at bounding box center [1273, 363] width 98 height 20
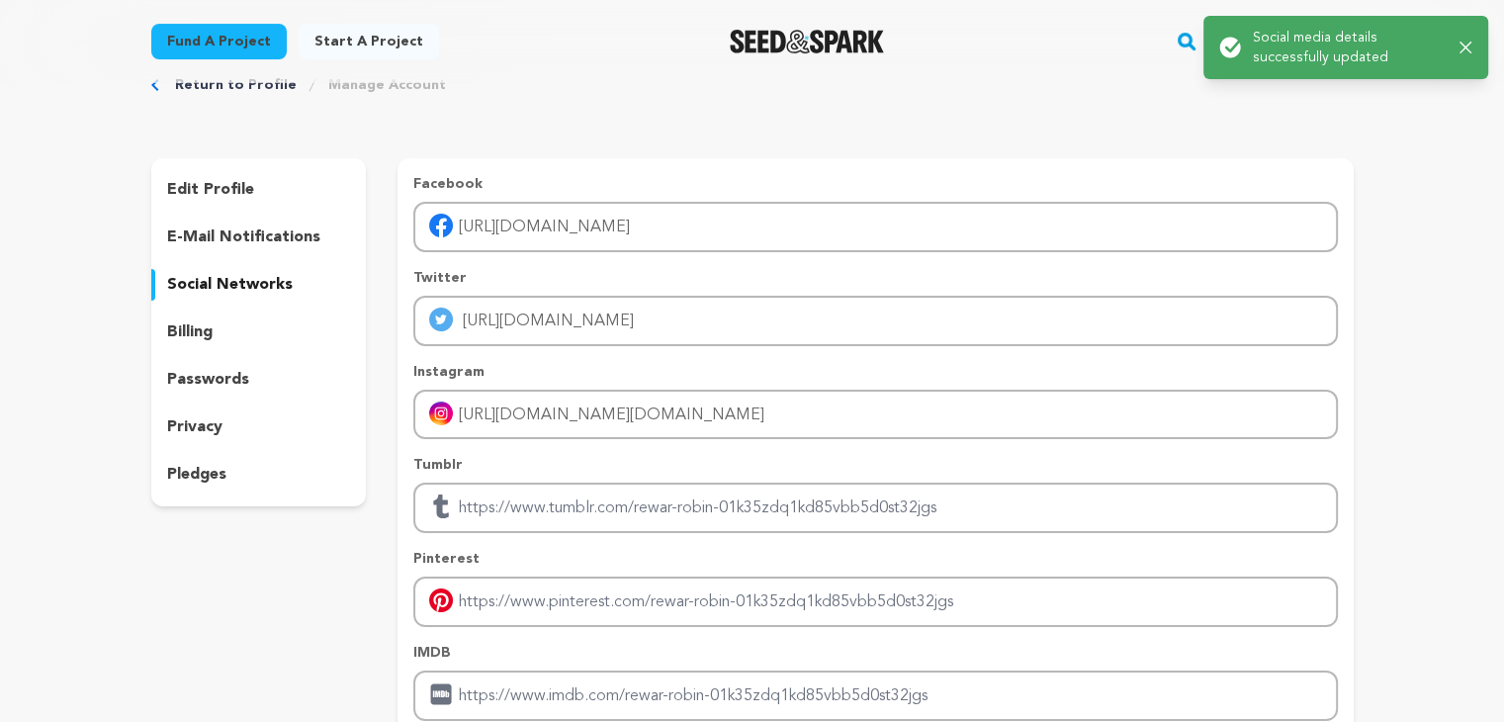
scroll to position [0, 0]
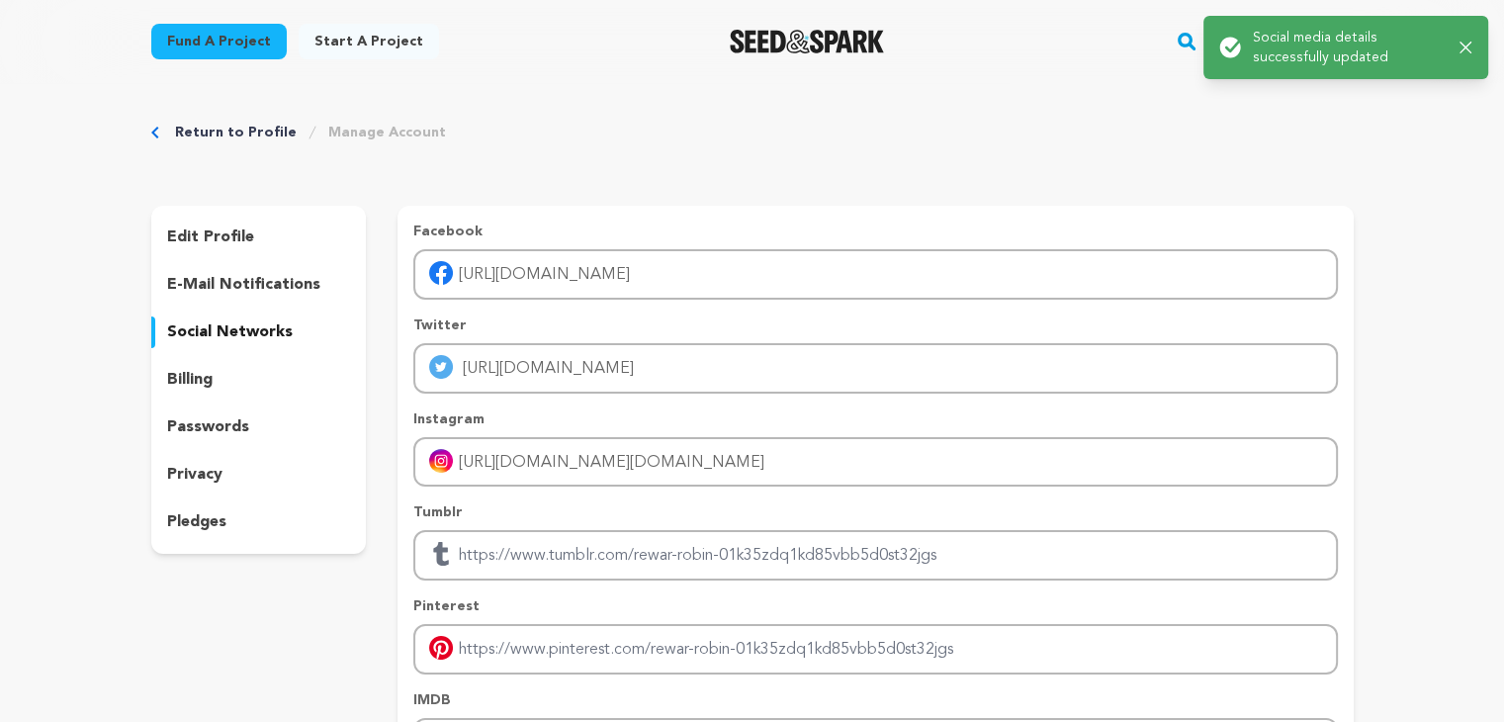
click at [926, 94] on div "Return to Profile Manage Account edit profile e-mail notifications social netwo…" at bounding box center [753, 491] width 1266 height 816
click at [1467, 45] on icon "button" at bounding box center [1466, 48] width 12 height 12
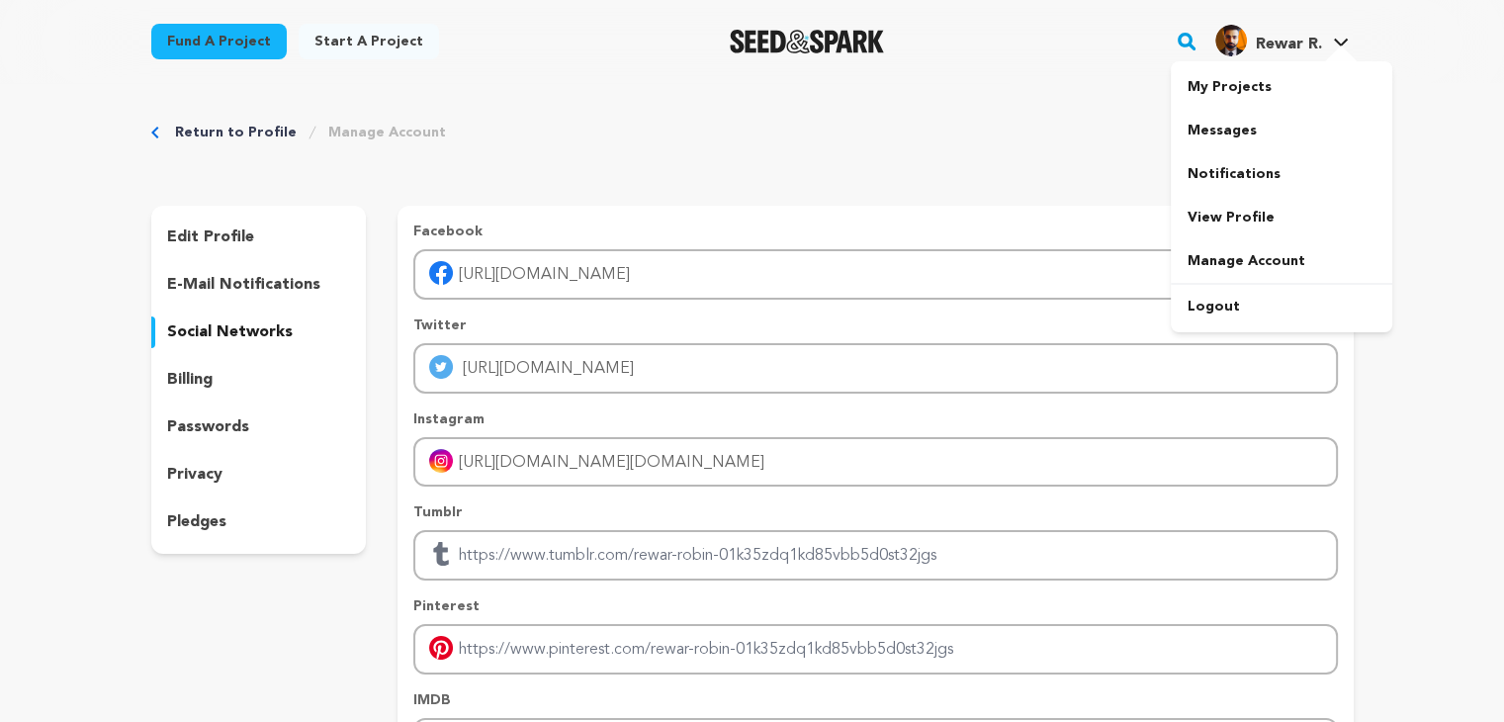
click at [1279, 44] on span "Rewar R." at bounding box center [1288, 45] width 66 height 16
